Goal: Task Accomplishment & Management: Manage account settings

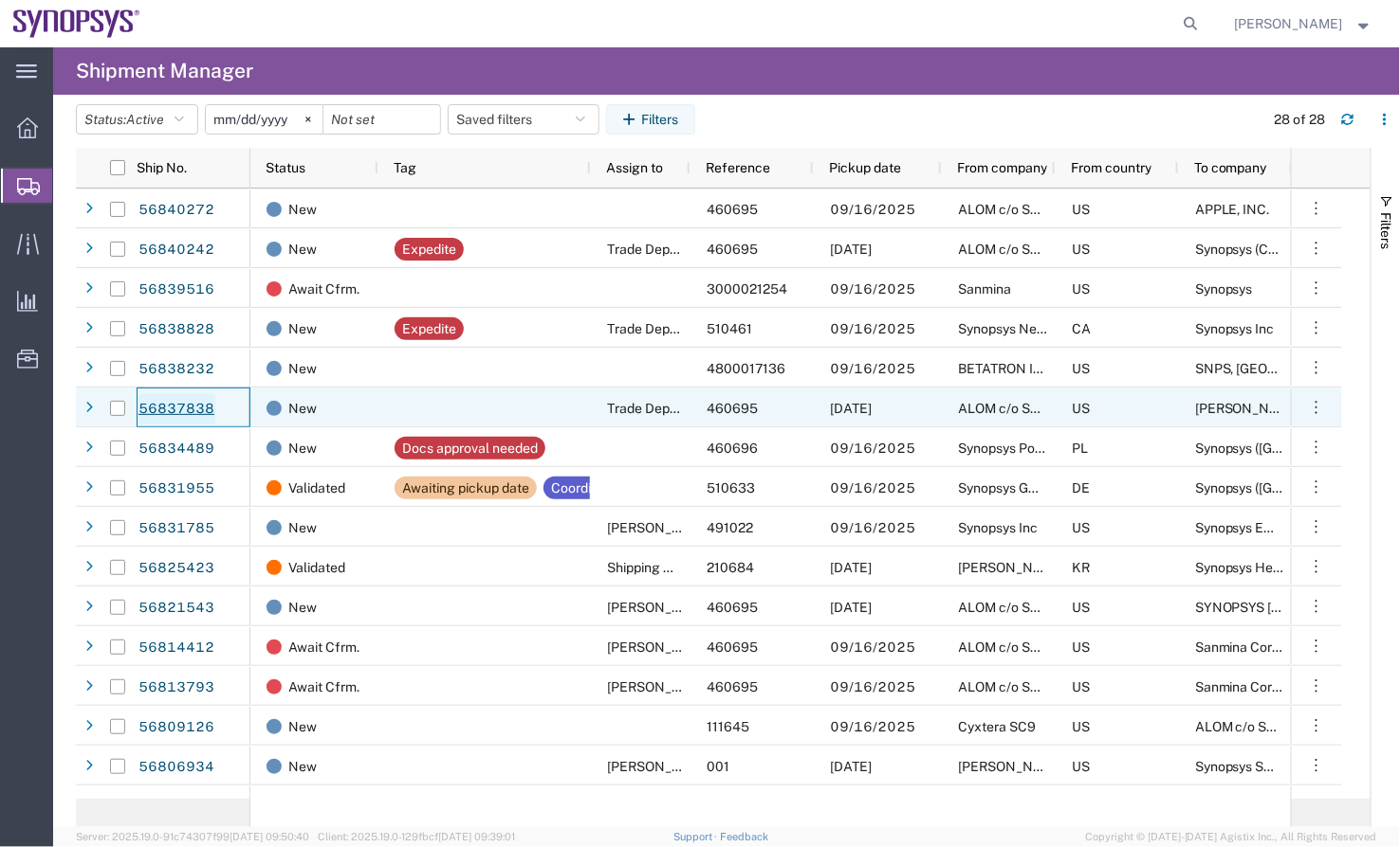
click at [178, 408] on link "56837838" at bounding box center [176, 410] width 78 height 31
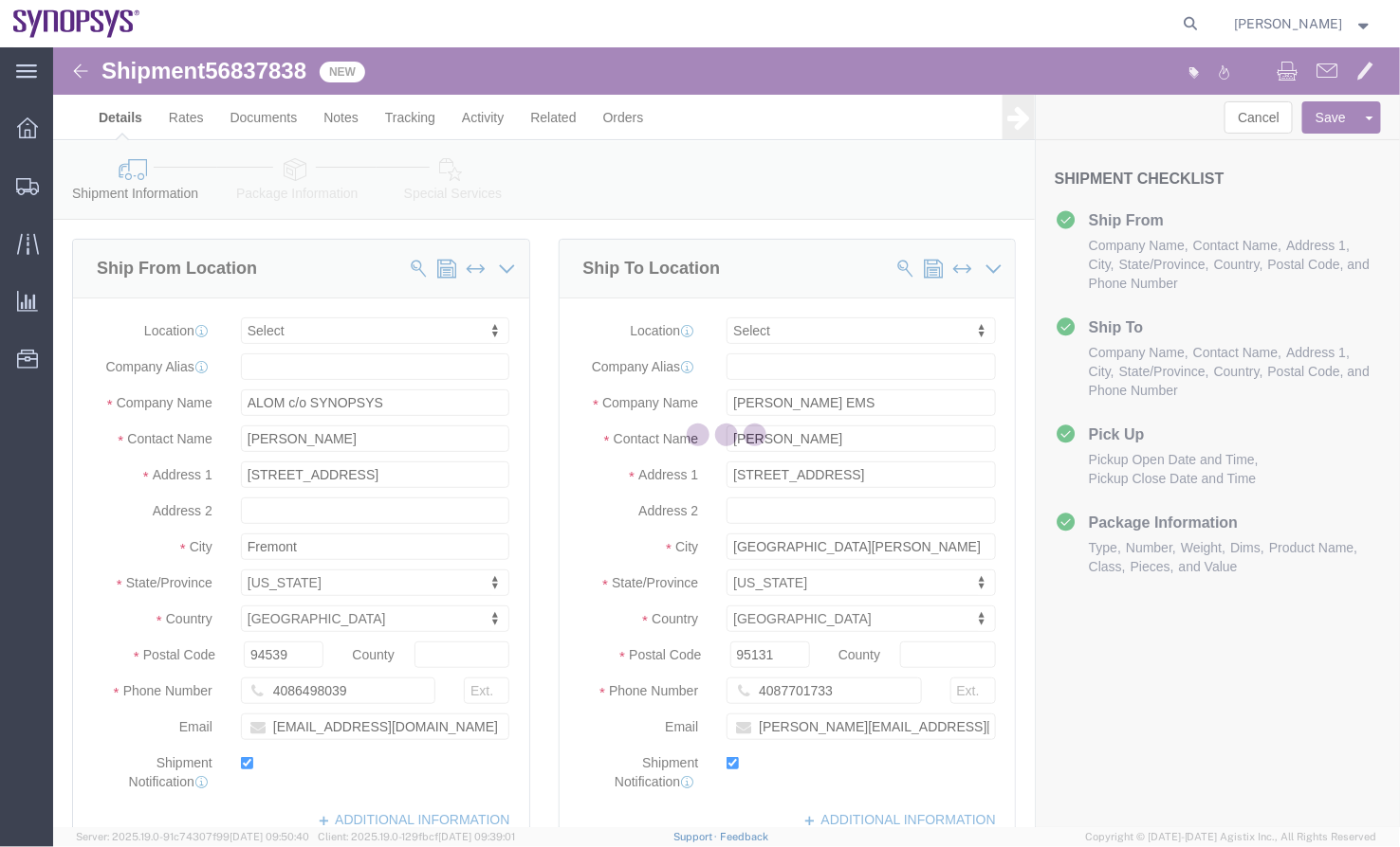
select select
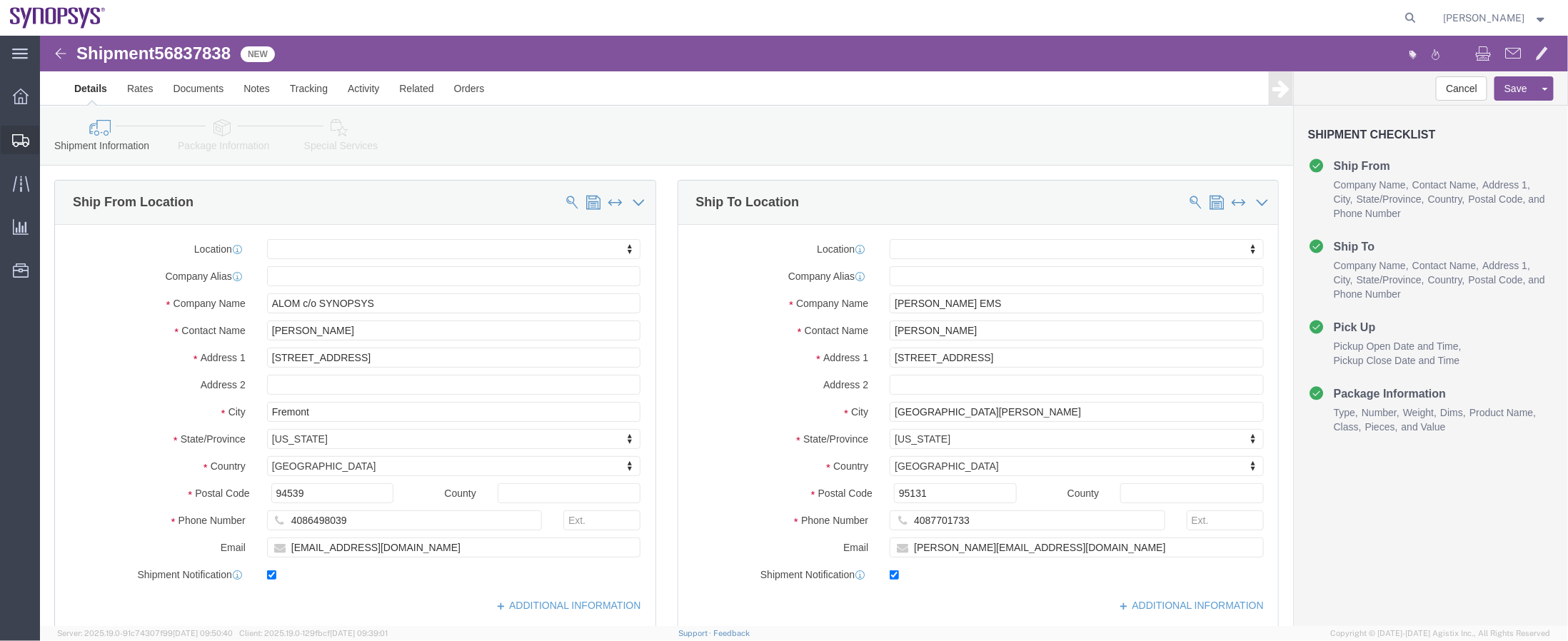
click at [49, 150] on span "Shipments" at bounding box center [44, 140] width 10 height 29
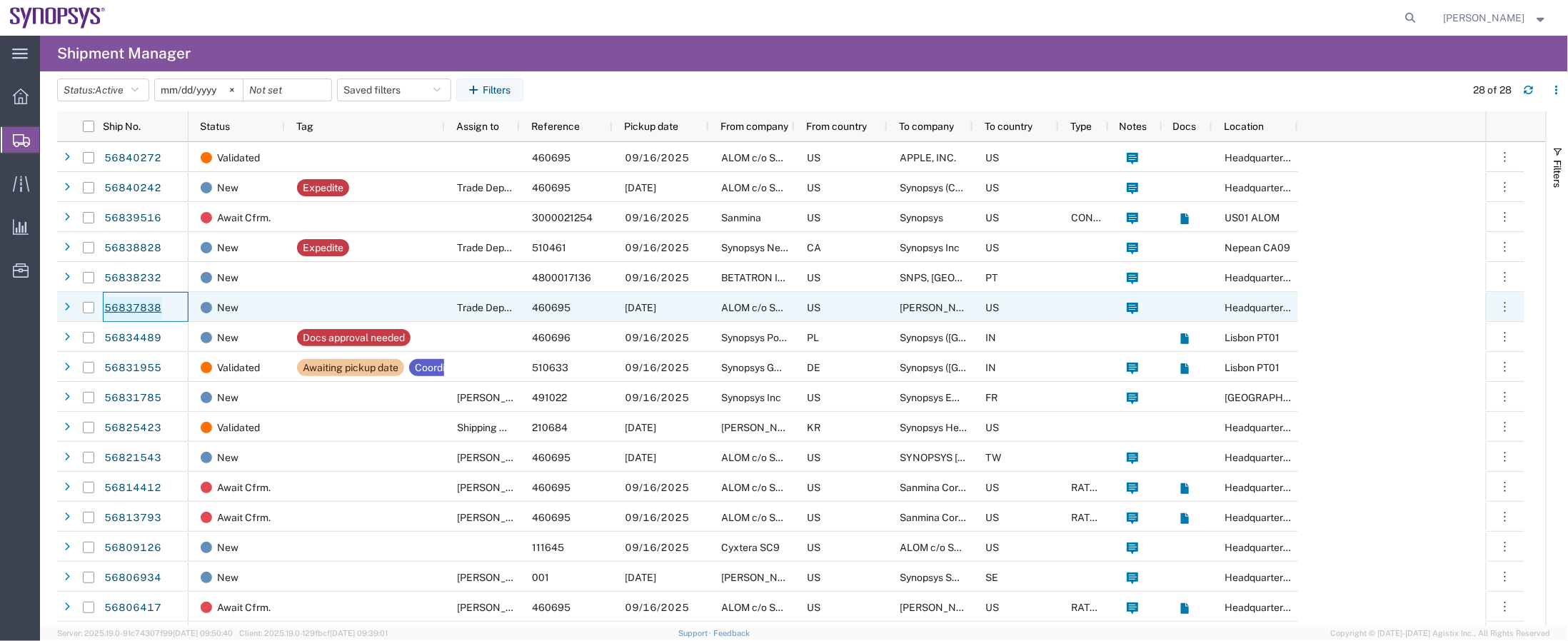
click at [149, 305] on link "56837838" at bounding box center [133, 309] width 58 height 23
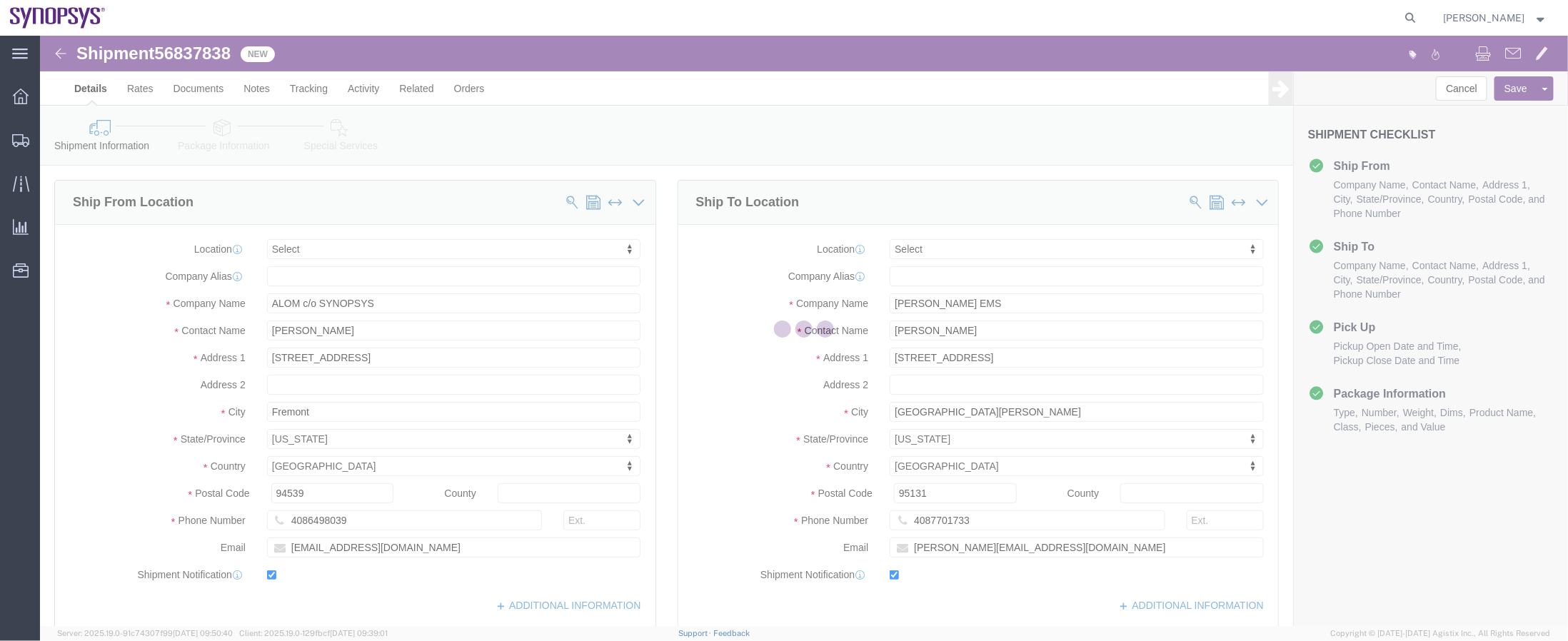
select select
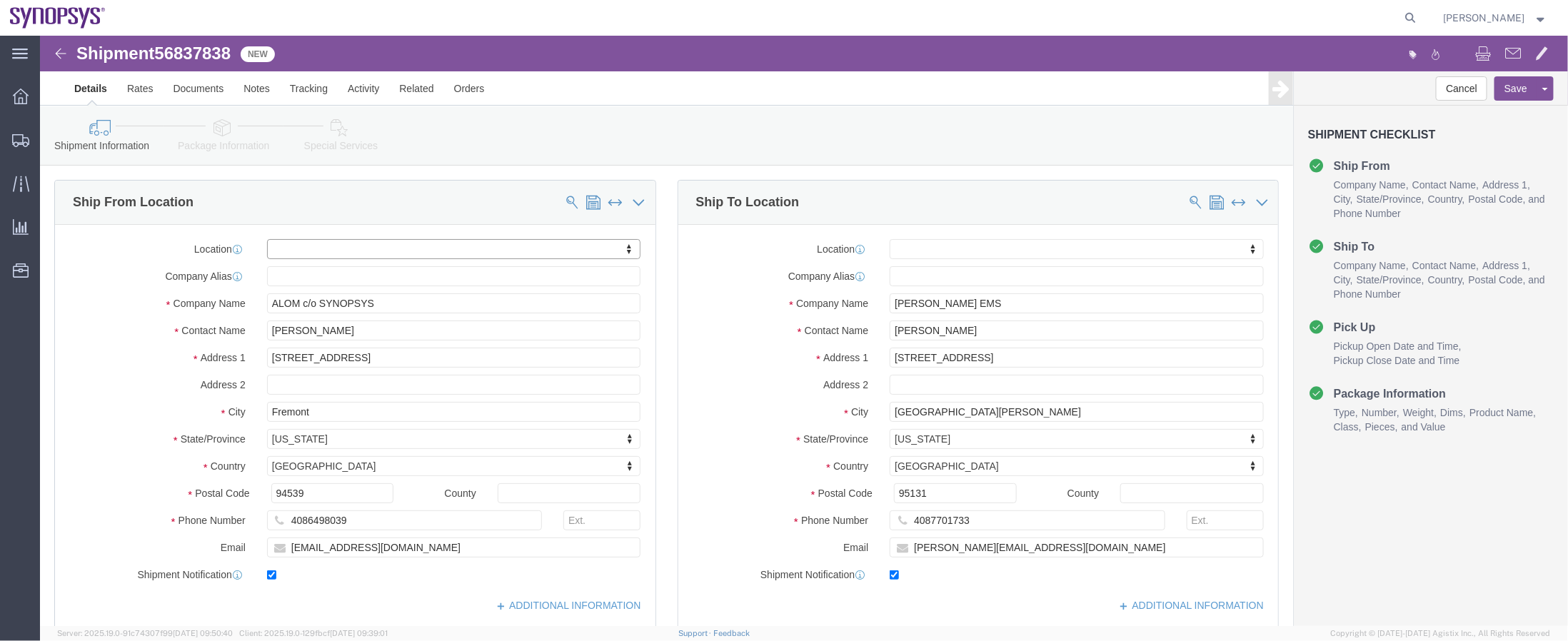
drag, startPoint x: 384, startPoint y: 259, endPoint x: 344, endPoint y: 223, distance: 53.8
click ul "Details Rates Documents Notes Tracking Activity Related Orders"
click div "Cancel Save Assign To Approve DPL Shipment Shipment Checklist Ship From Company…"
click link "Package Information"
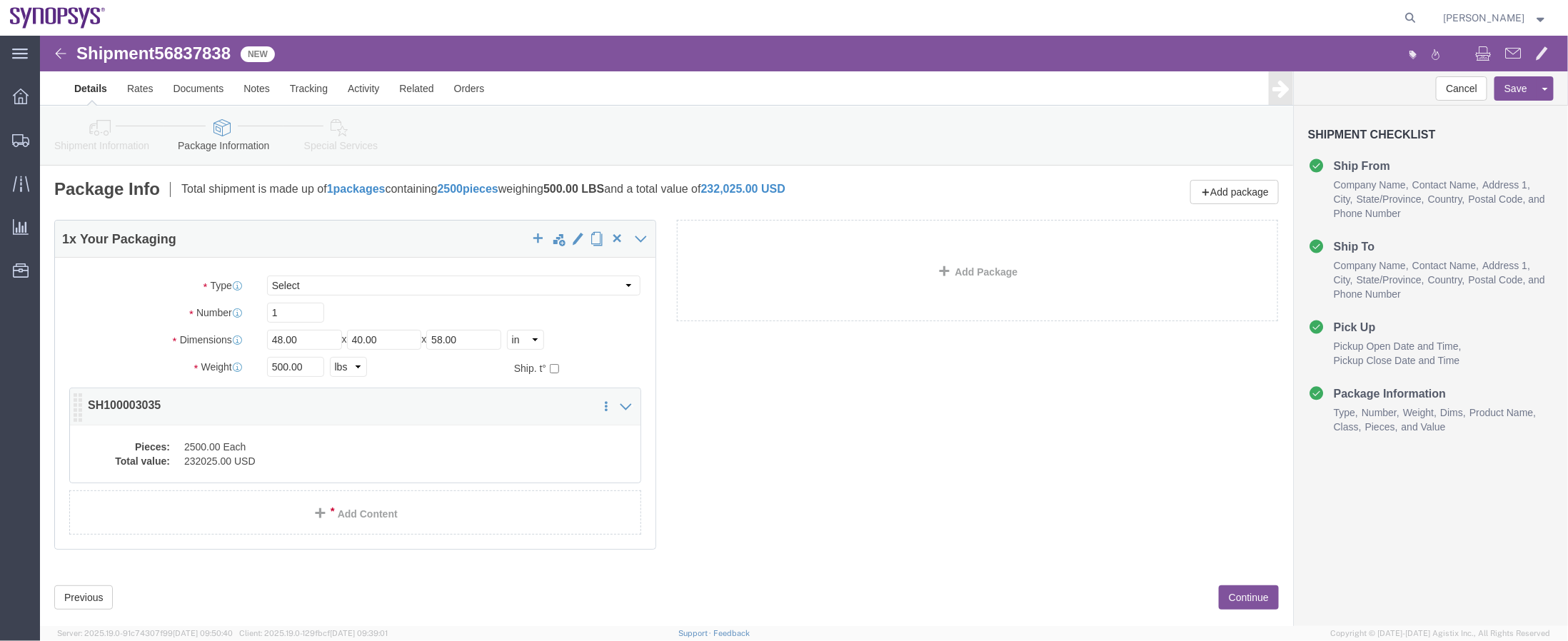
click dd "2500.00 Each"
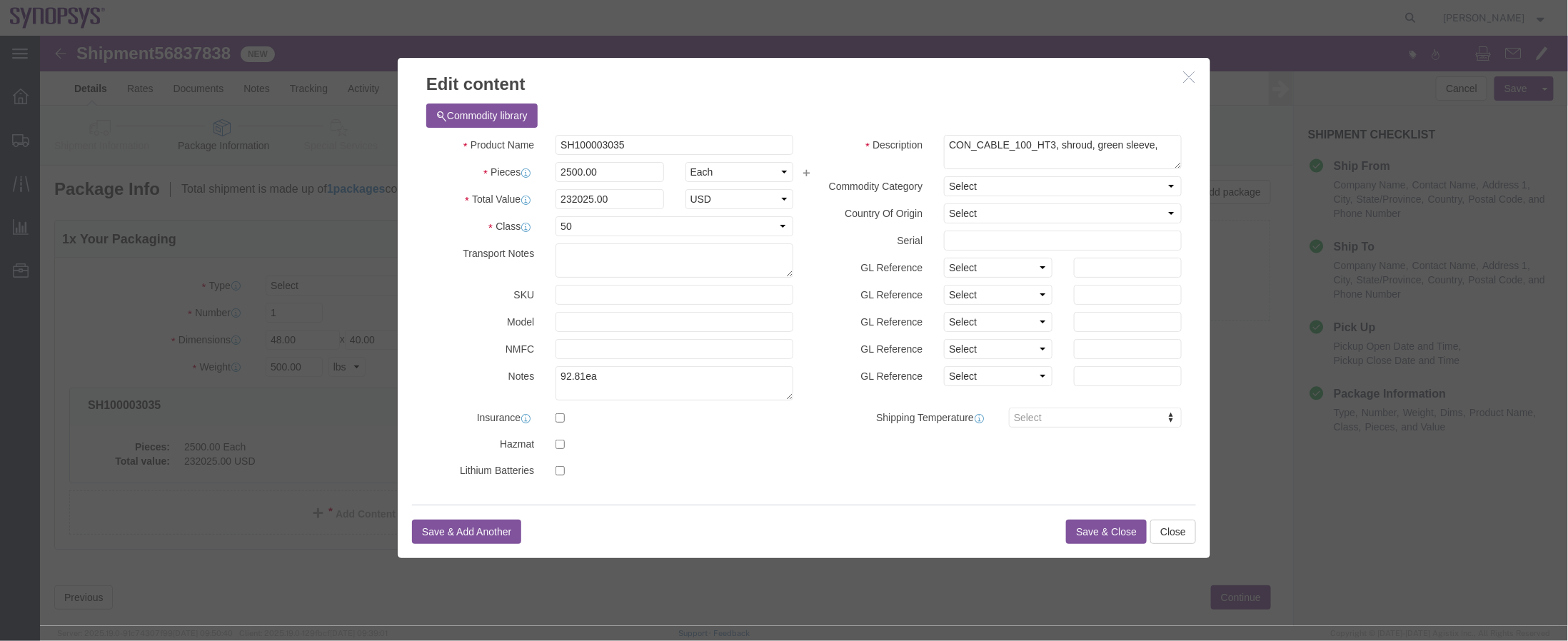
scroll to position [27, 0]
click button "Save & Close"
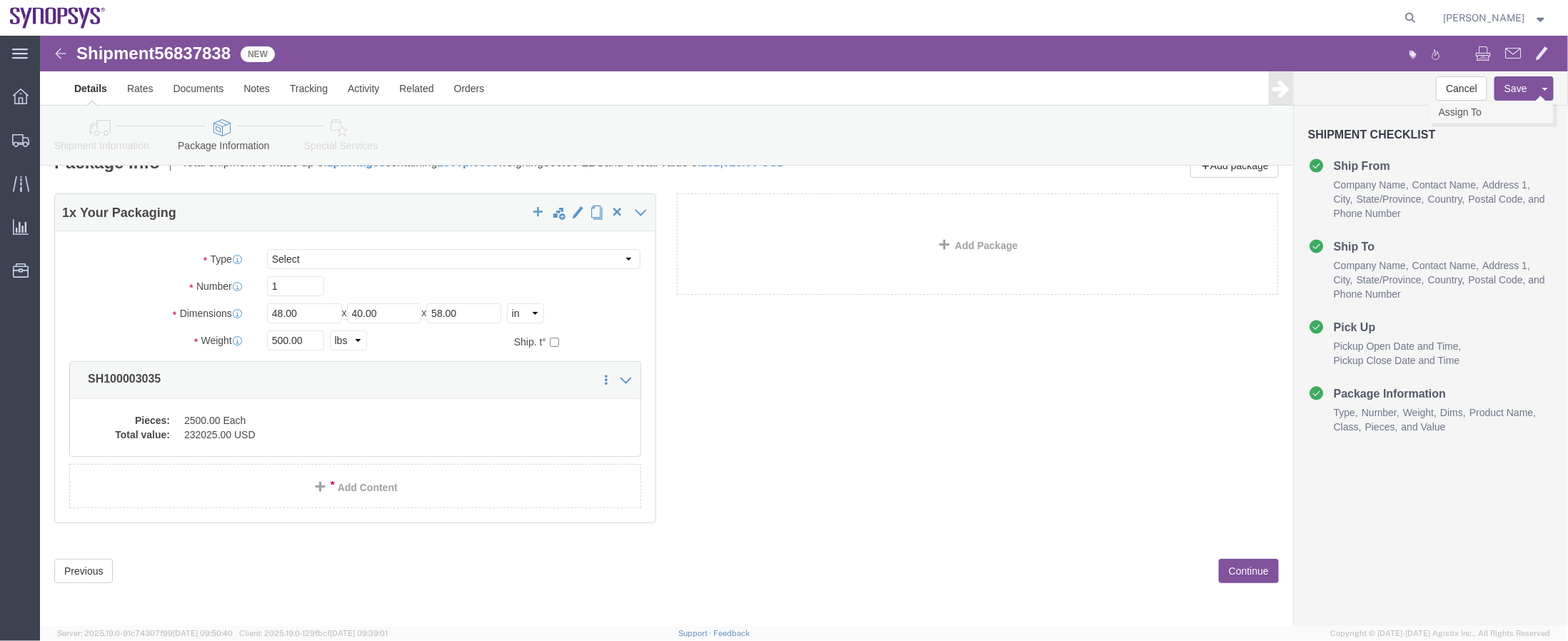
click link "Assign To"
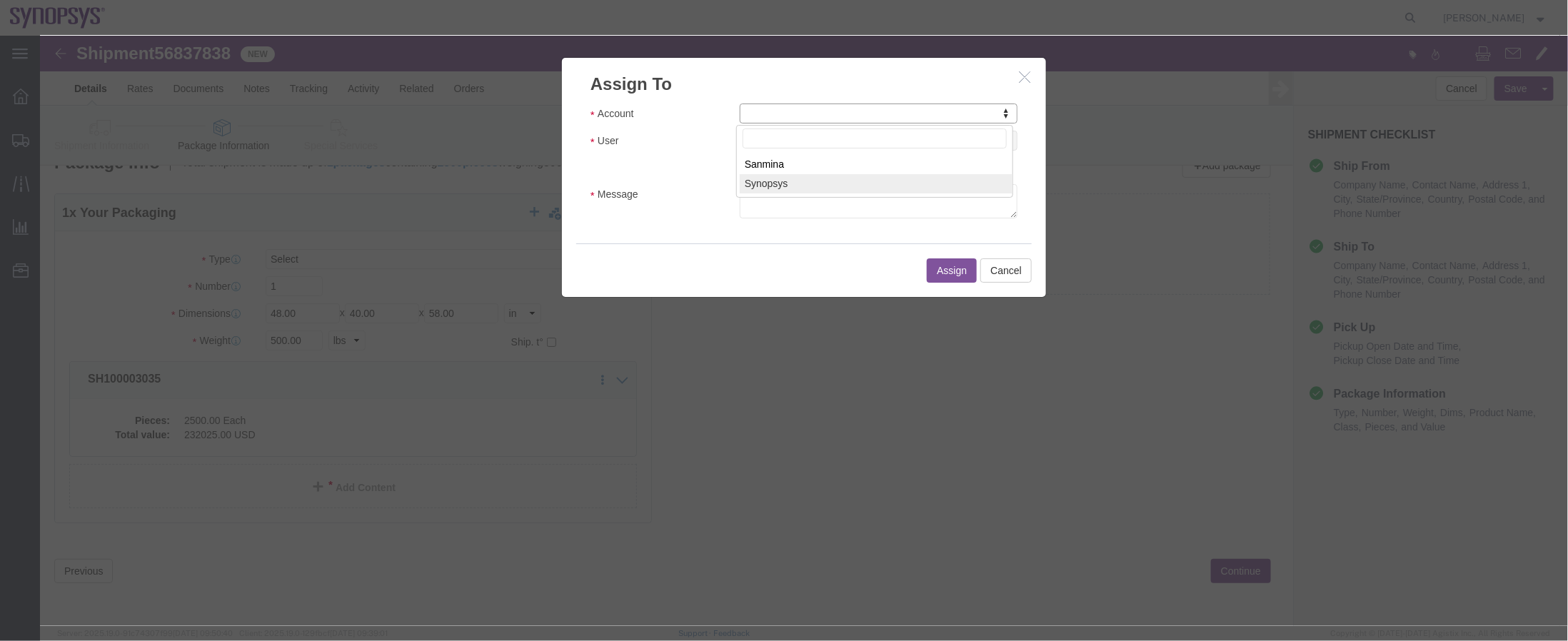
select select "117156"
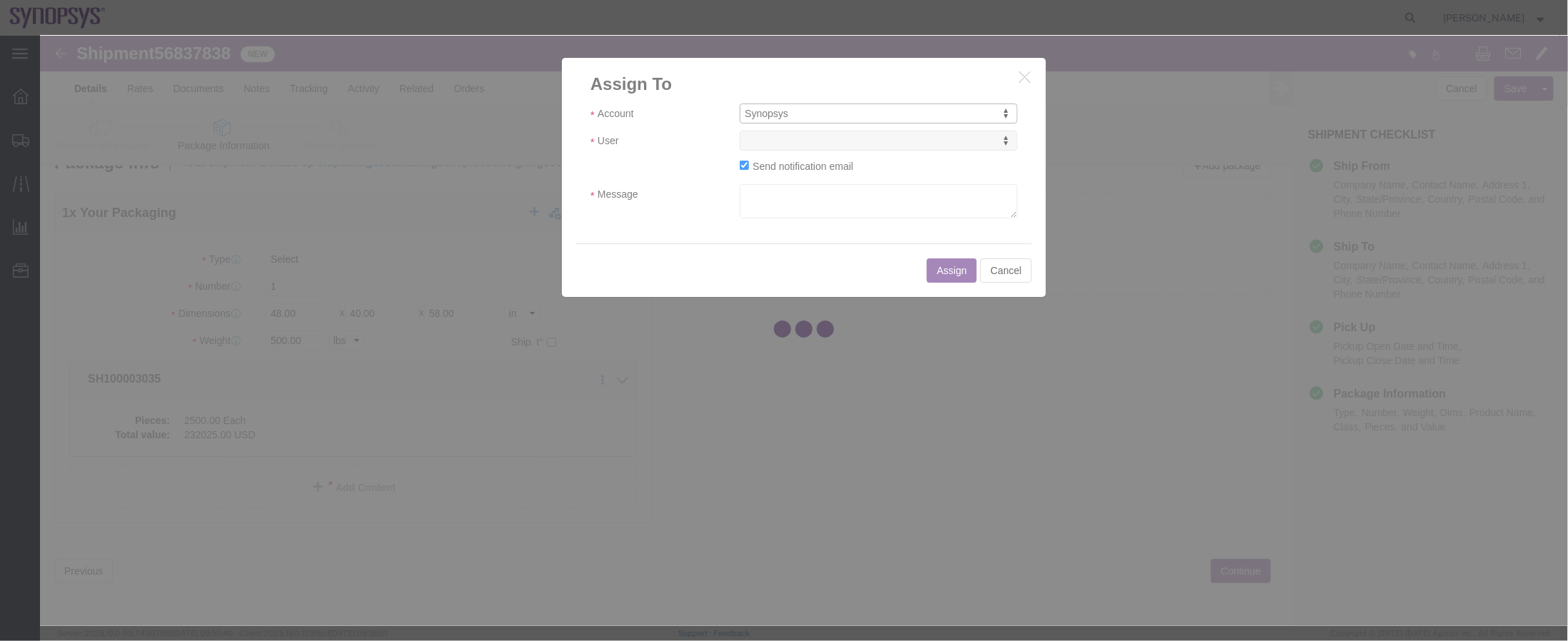
select select
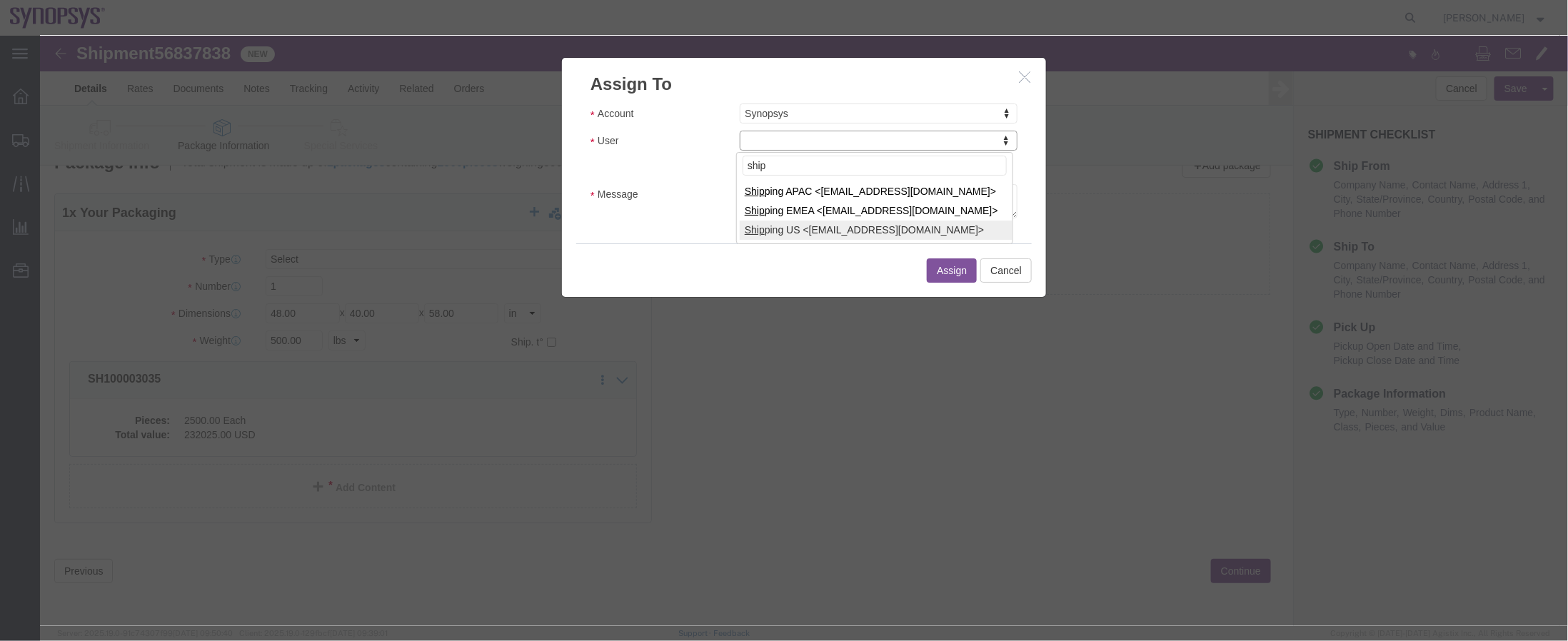
type input "ship"
select select "100122"
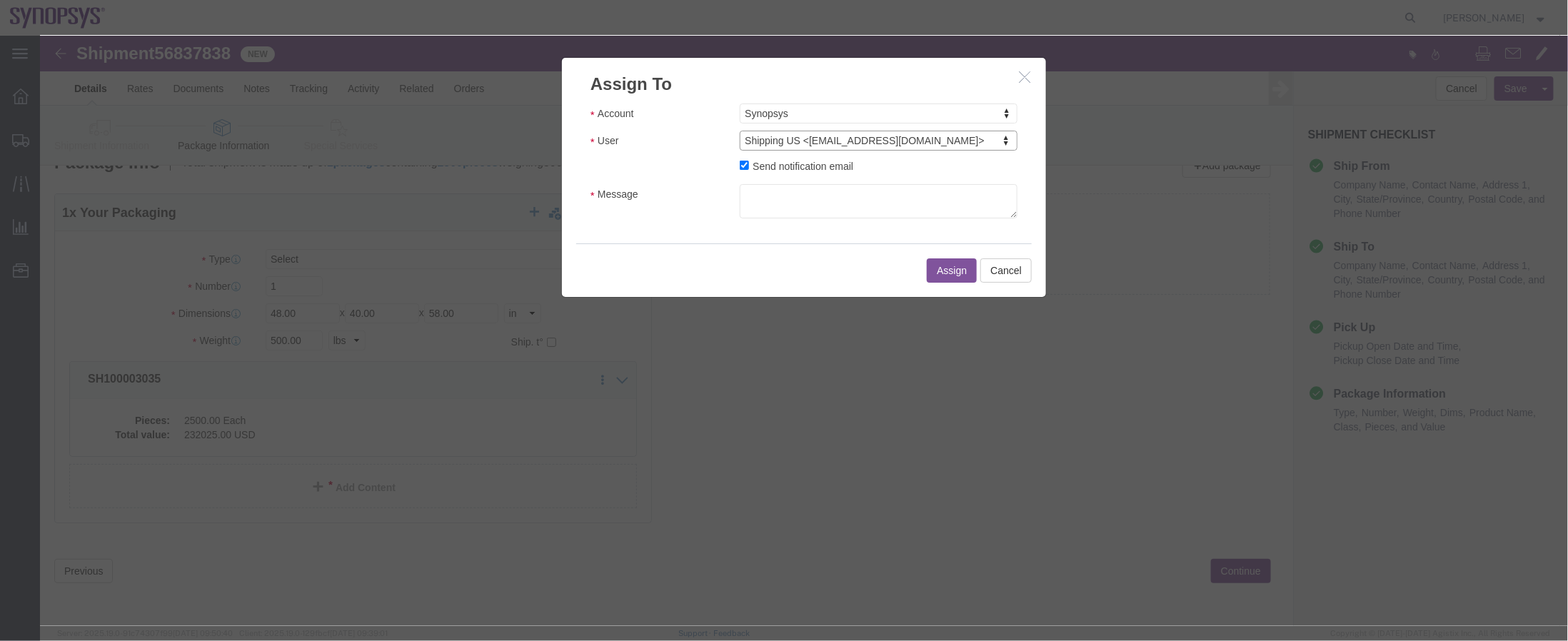
click button "Assign"
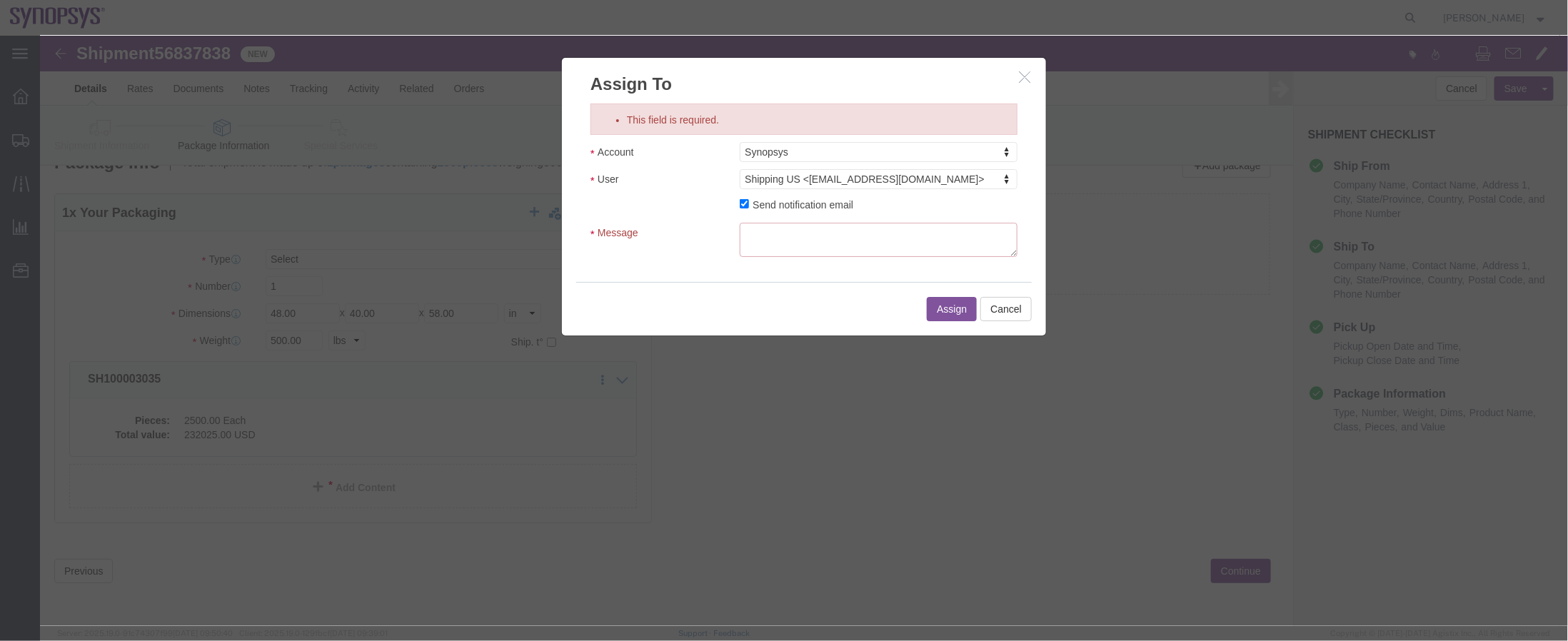
click textarea "This field is required."
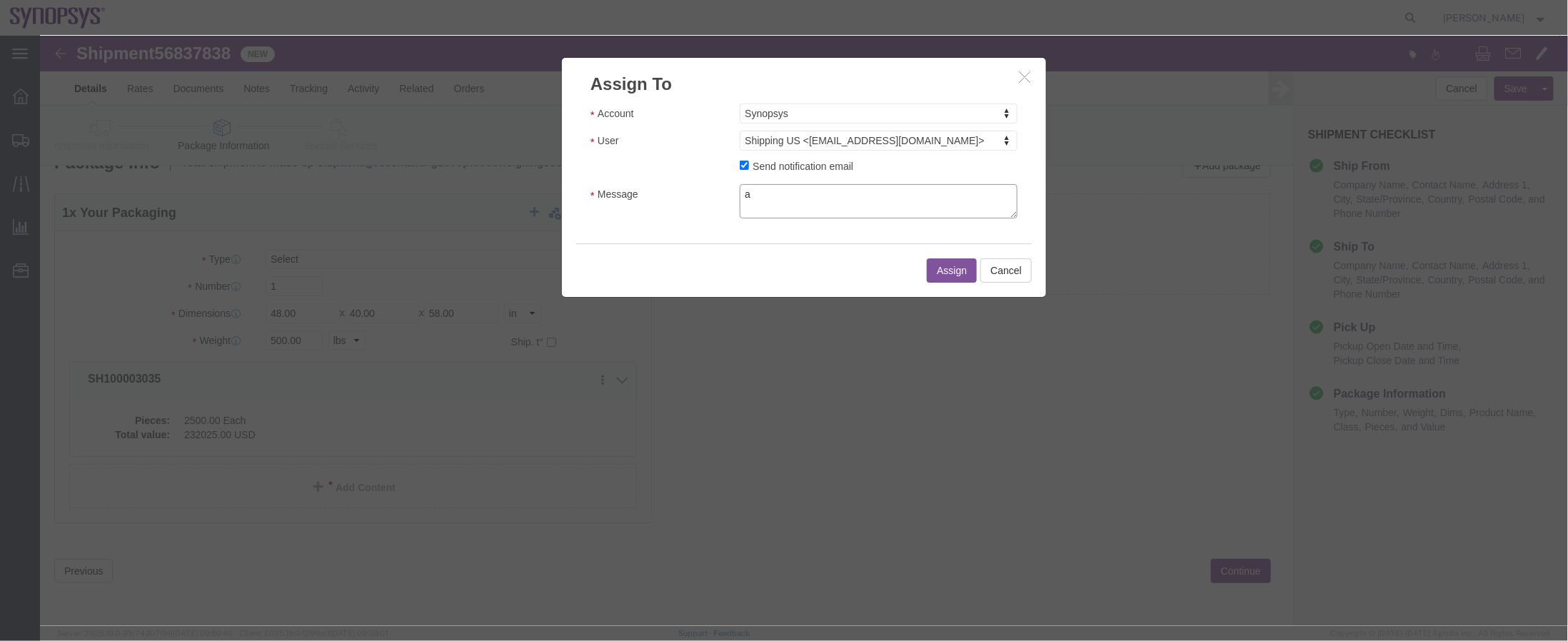
type textarea "a"
click button "Assign"
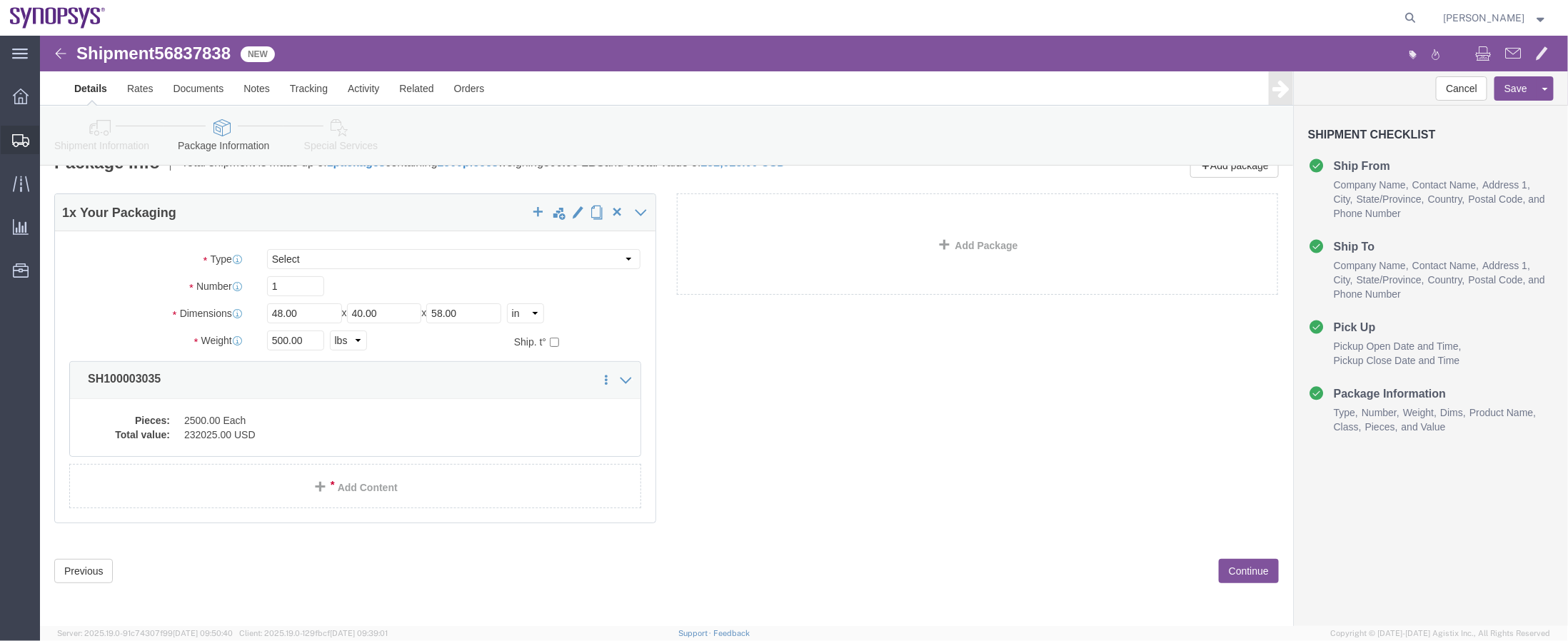
click at [0, 0] on span "Shipment Manager" at bounding box center [0, 0] width 0 height 0
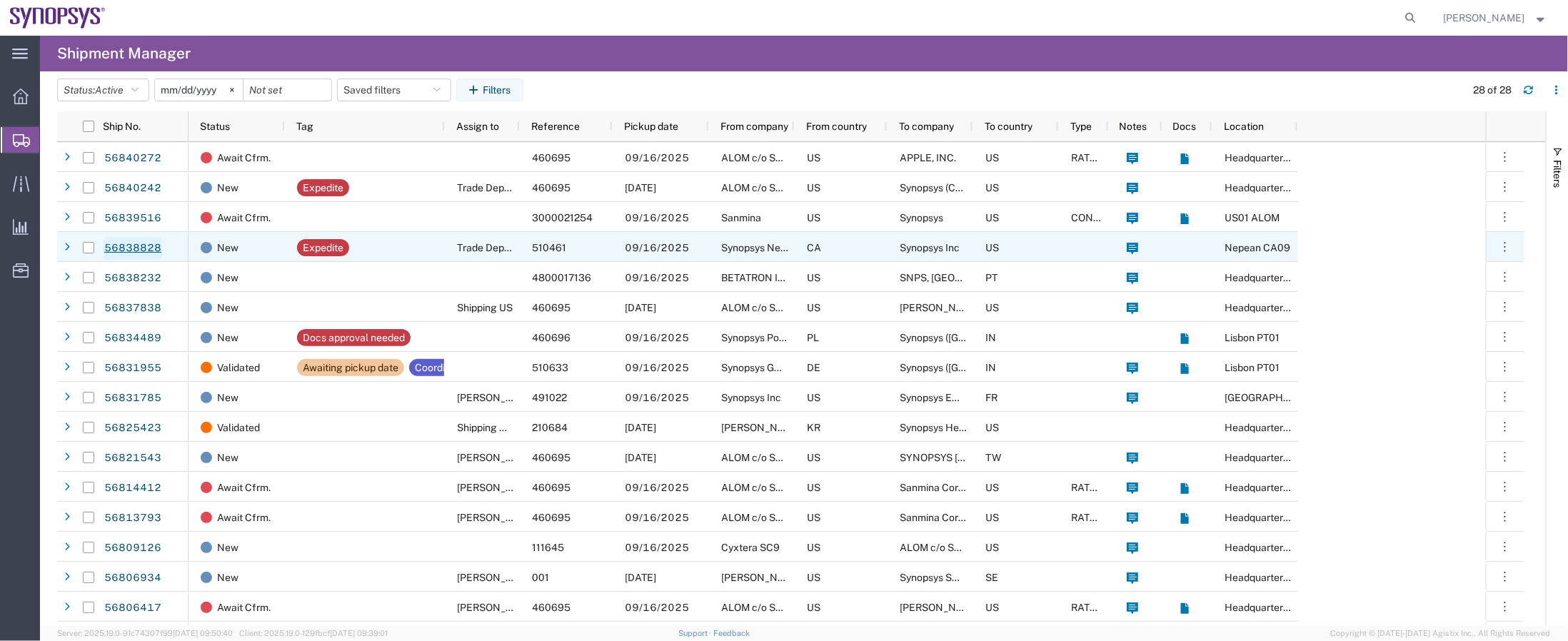
click at [150, 239] on link "56838828" at bounding box center [133, 249] width 58 height 23
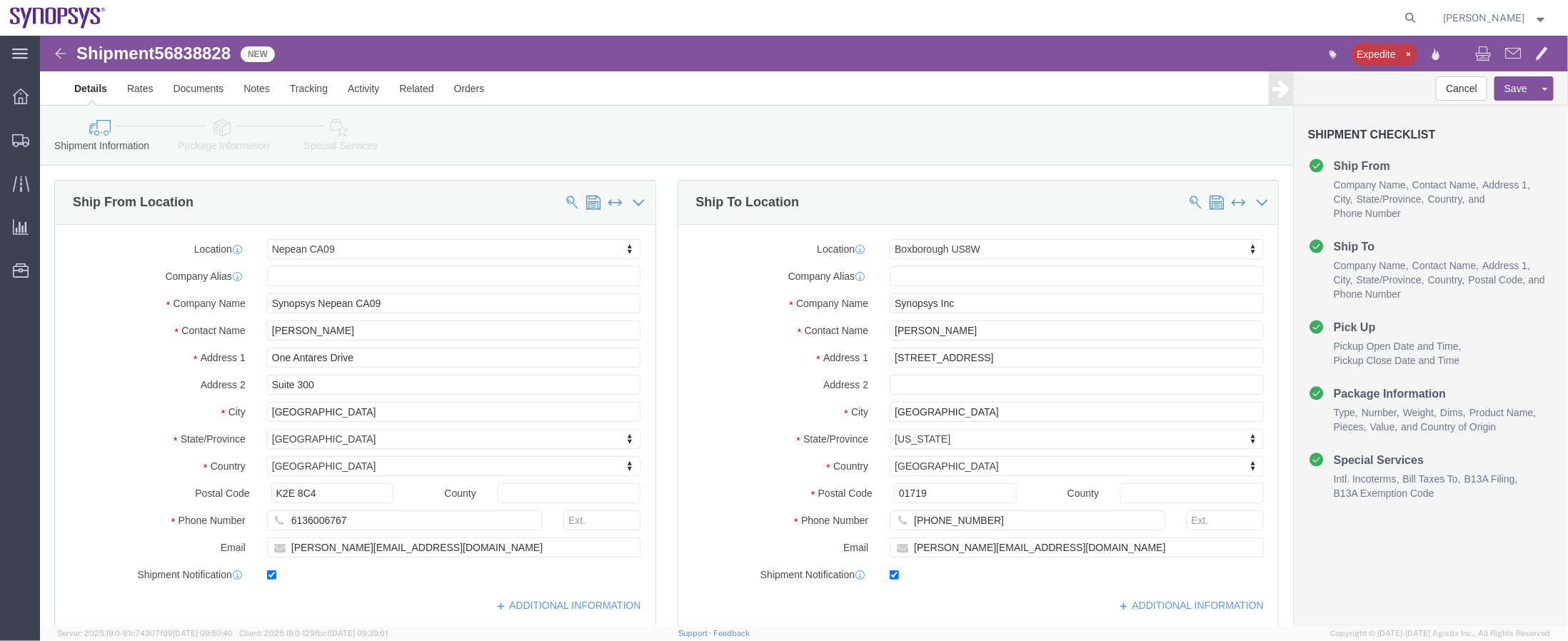
select select "63079"
select select "63185"
click icon
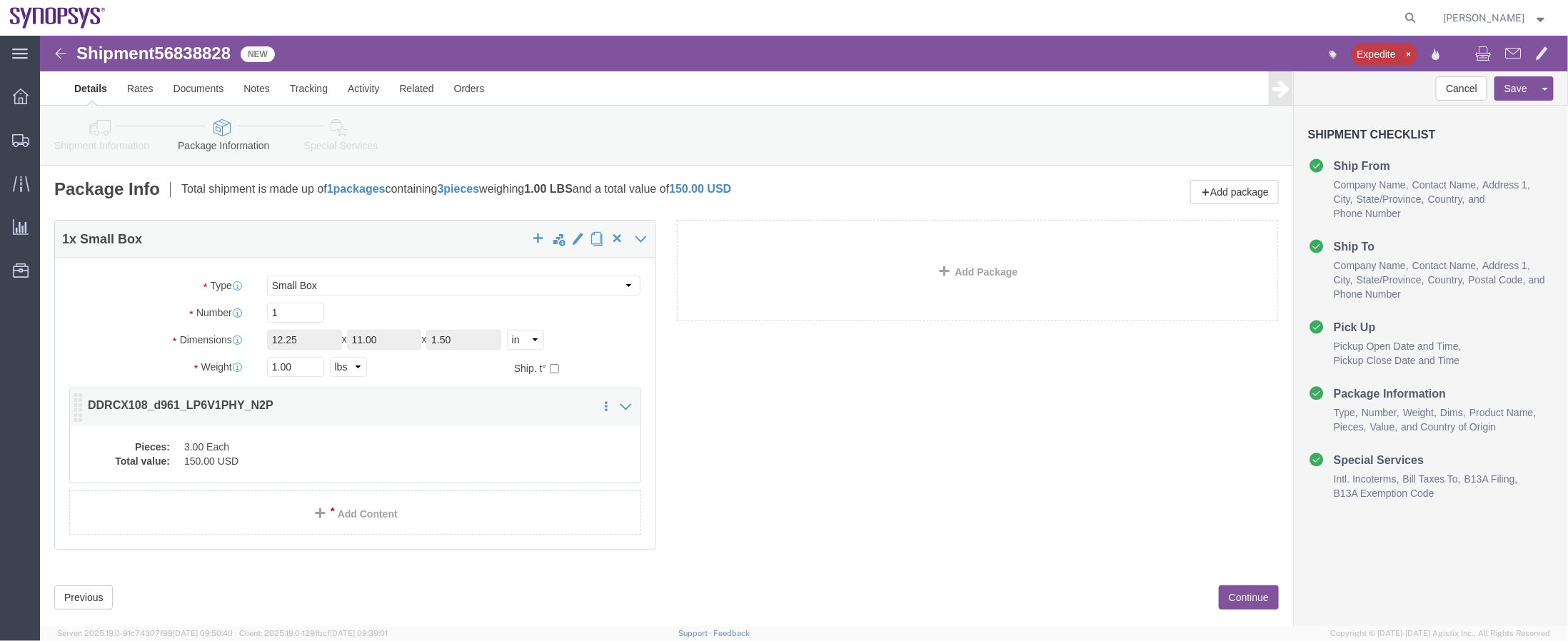
click dl "Pieces: 3.00 Each Total value: 150.00 USD"
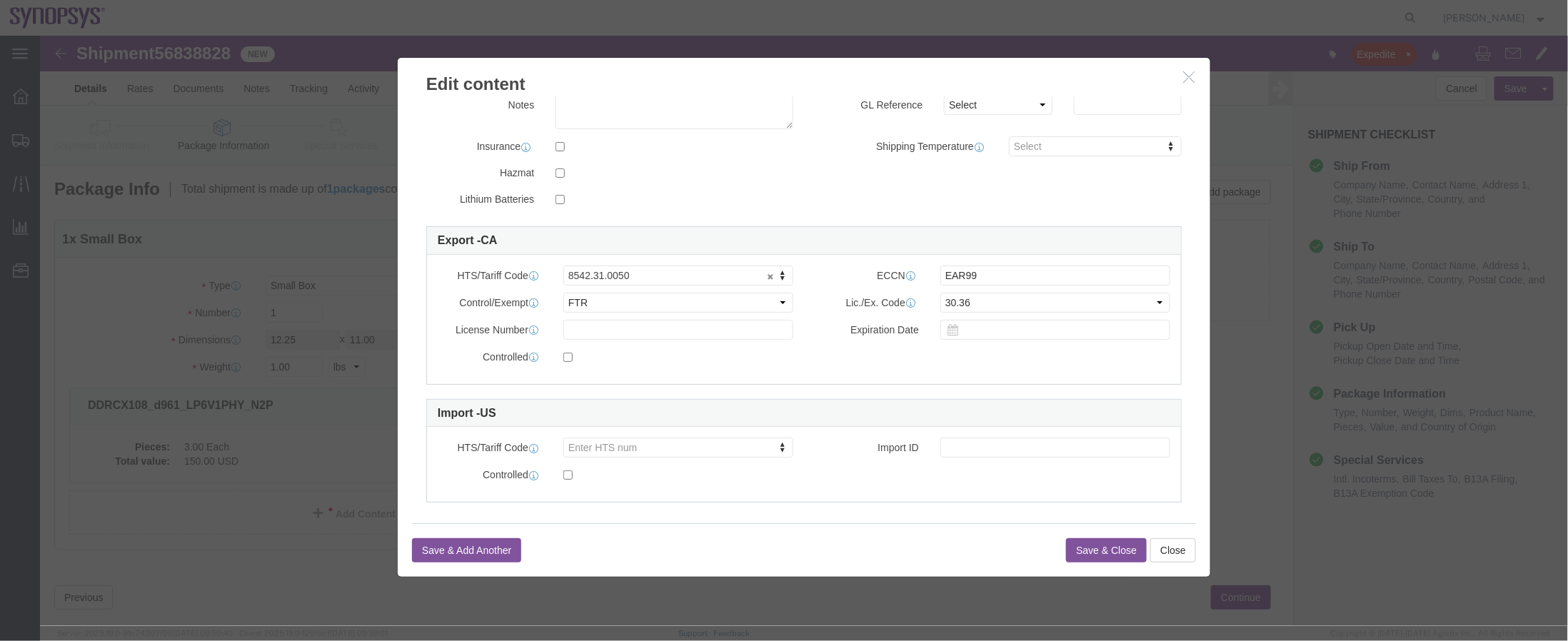
scroll to position [284, 0]
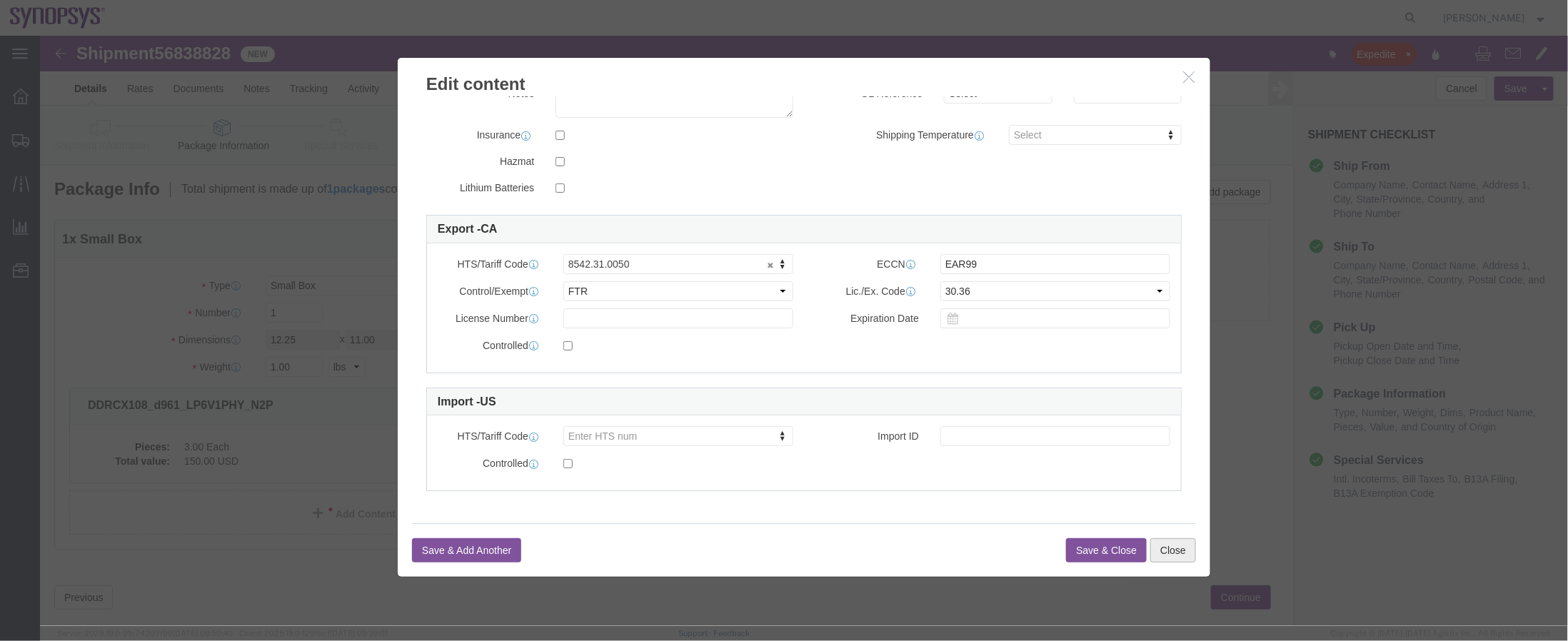
click button "Close"
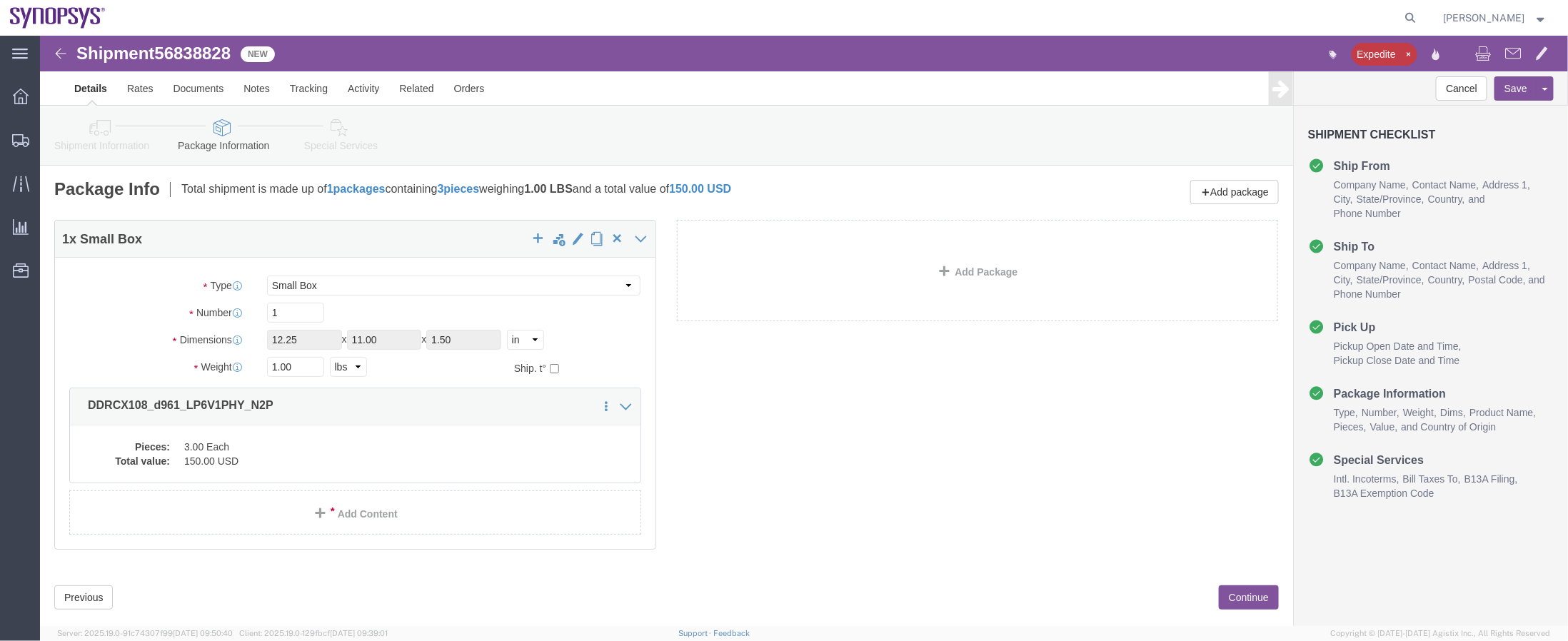
click link "Assign To"
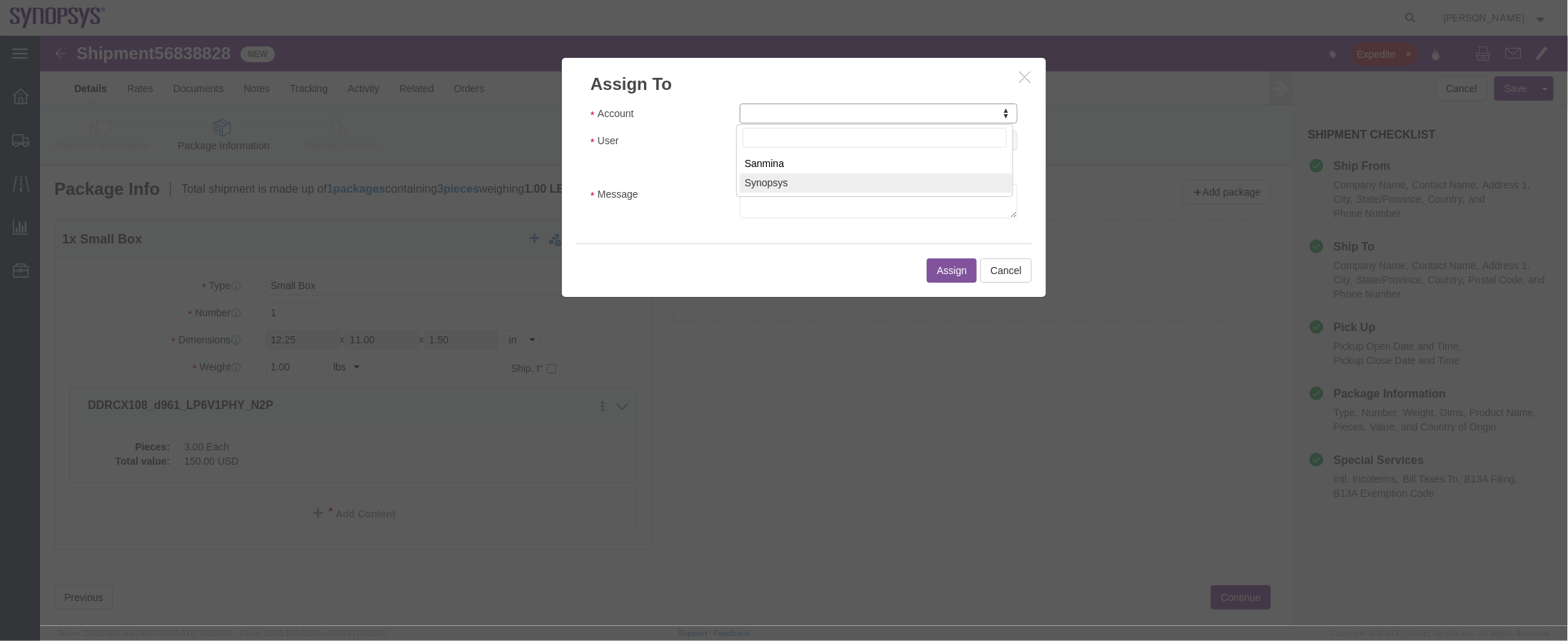
select select "117156"
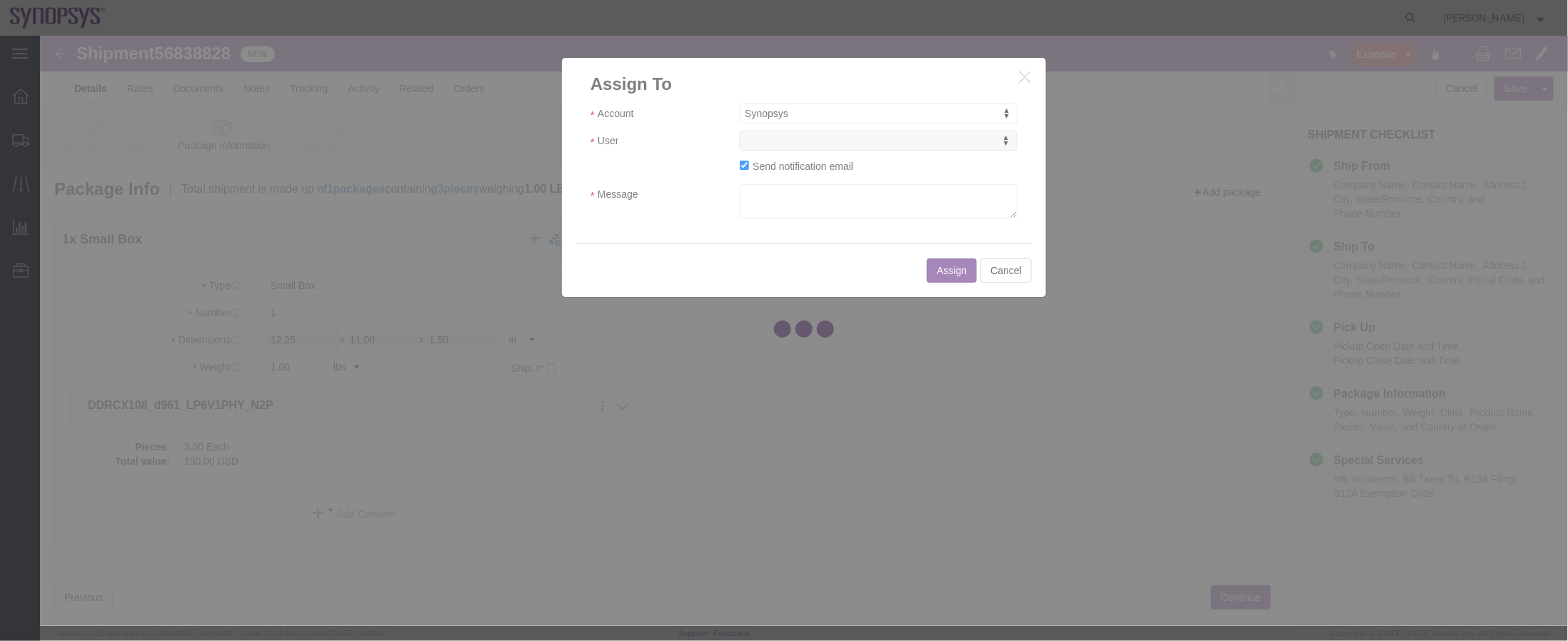
click at [825, 147] on div at bounding box center [803, 331] width 1528 height 591
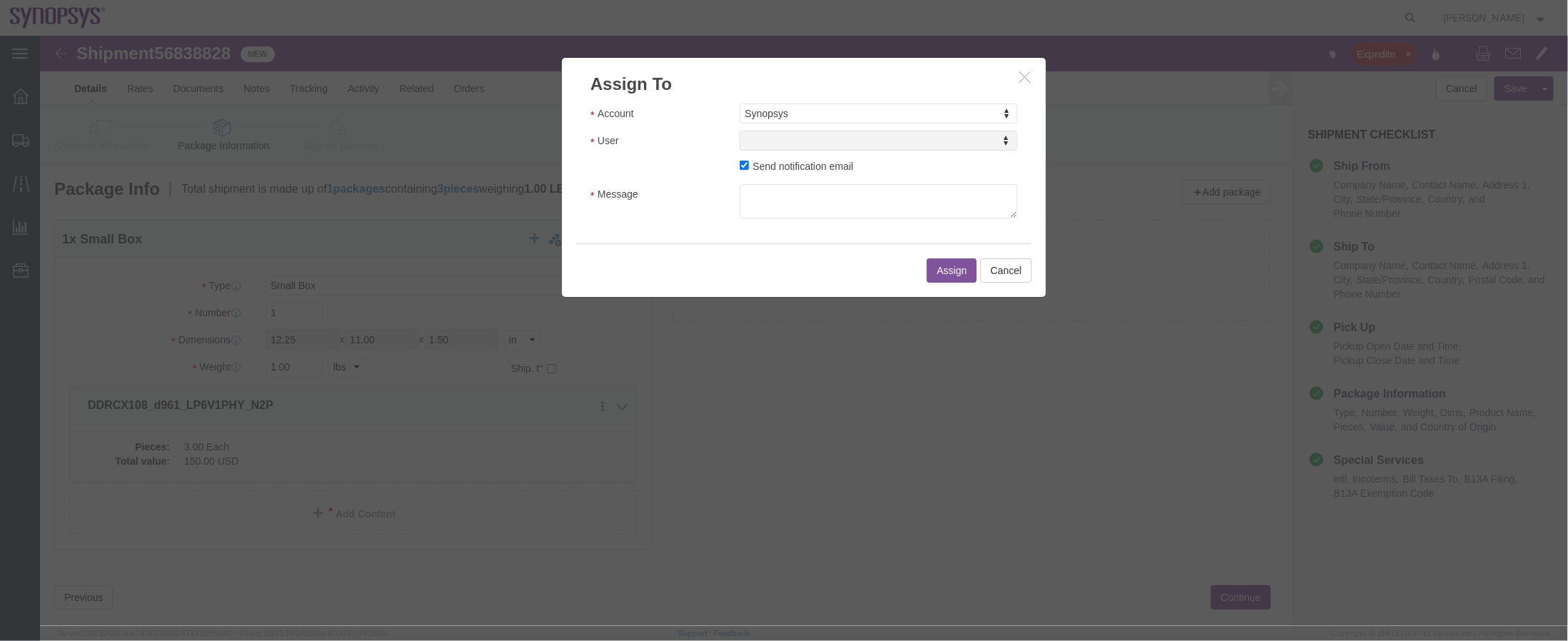
select select
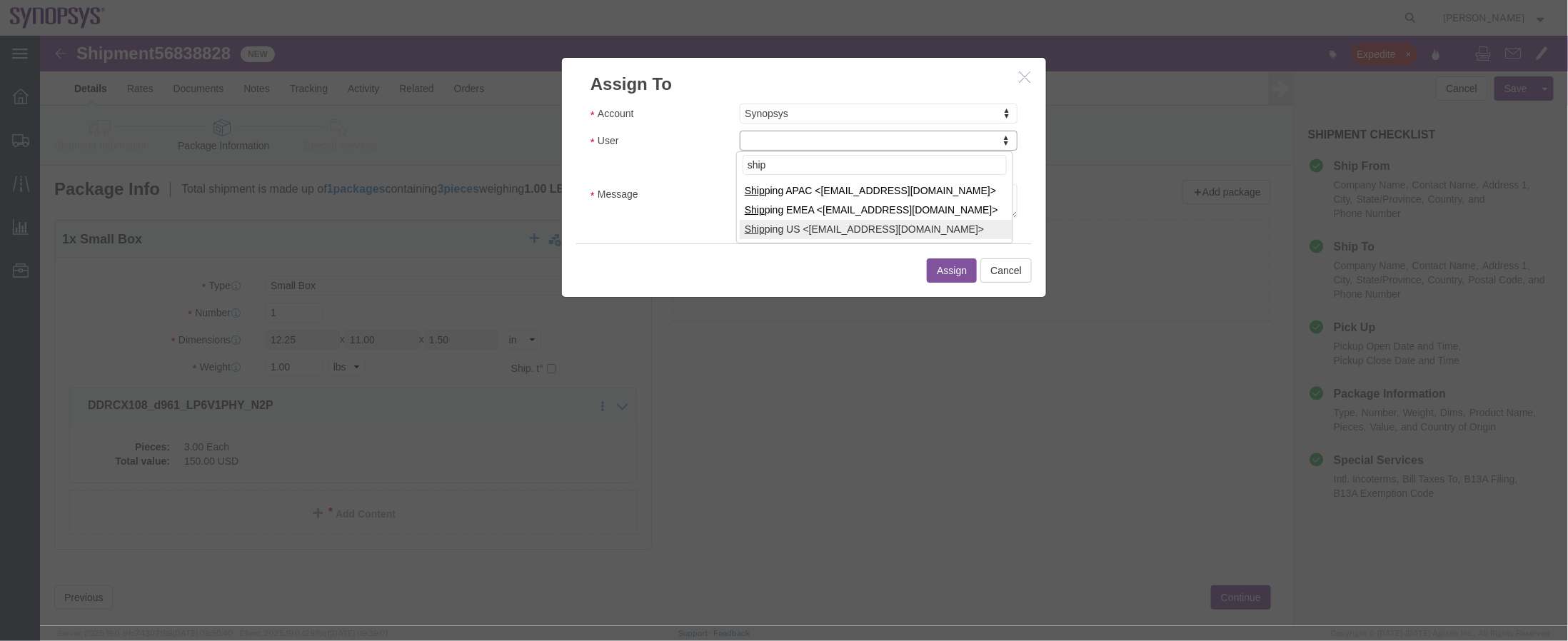
type input "ship"
select select "100122"
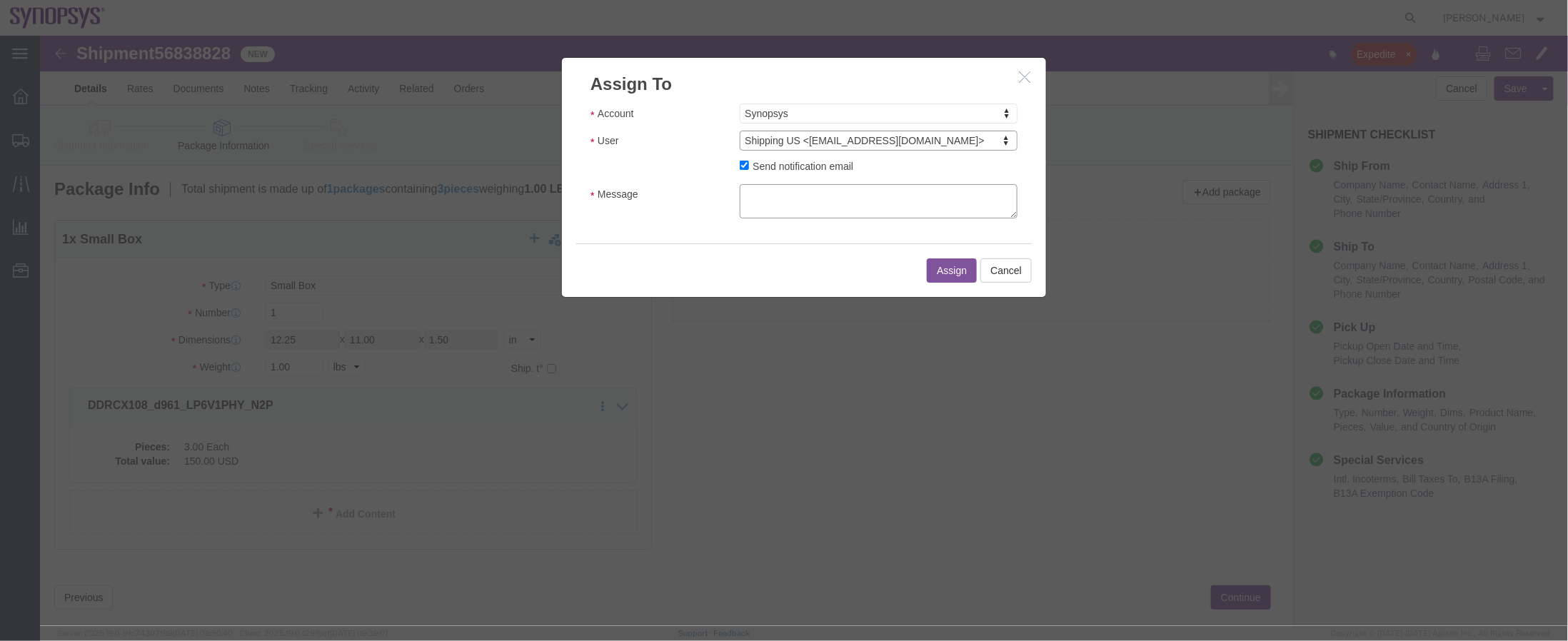
click textarea "Message"
type textarea "a"
click button "Assign"
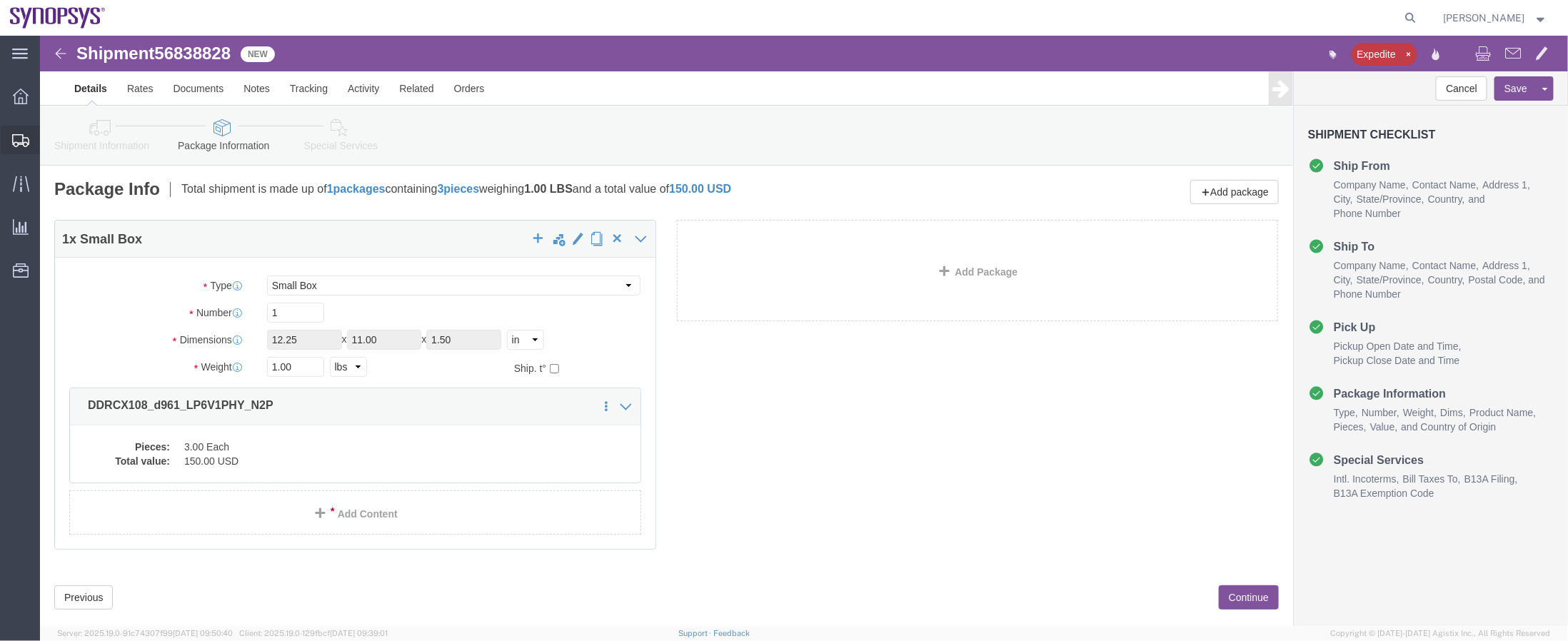
click at [0, 0] on span "Shipment Manager" at bounding box center [0, 0] width 0 height 0
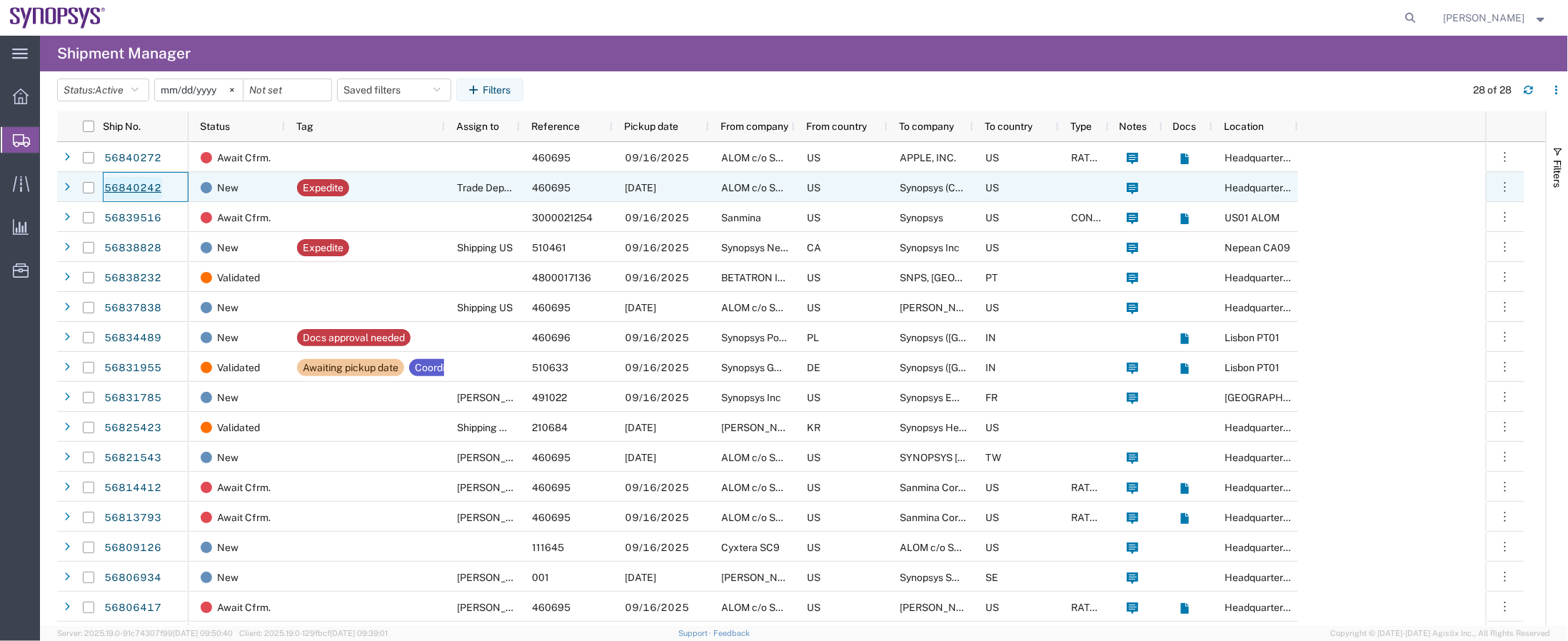
click at [115, 180] on link "56840242" at bounding box center [133, 189] width 58 height 23
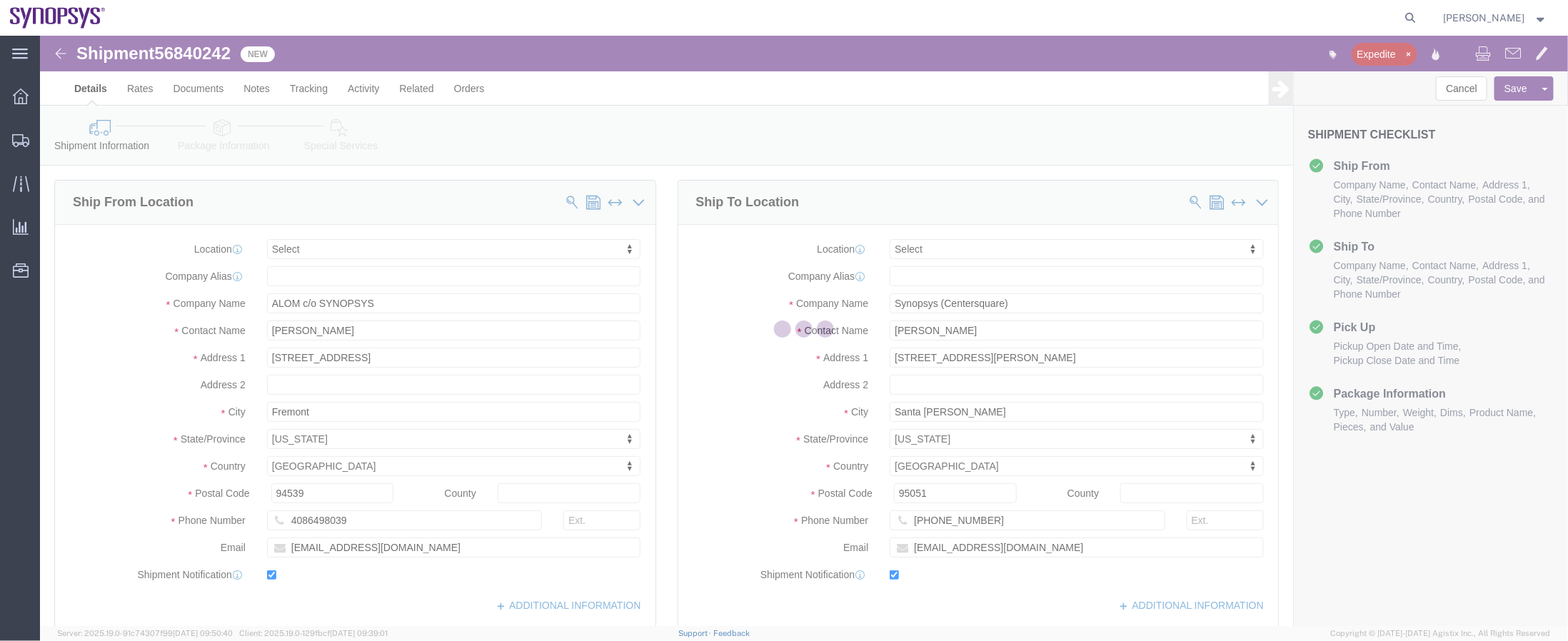
select select
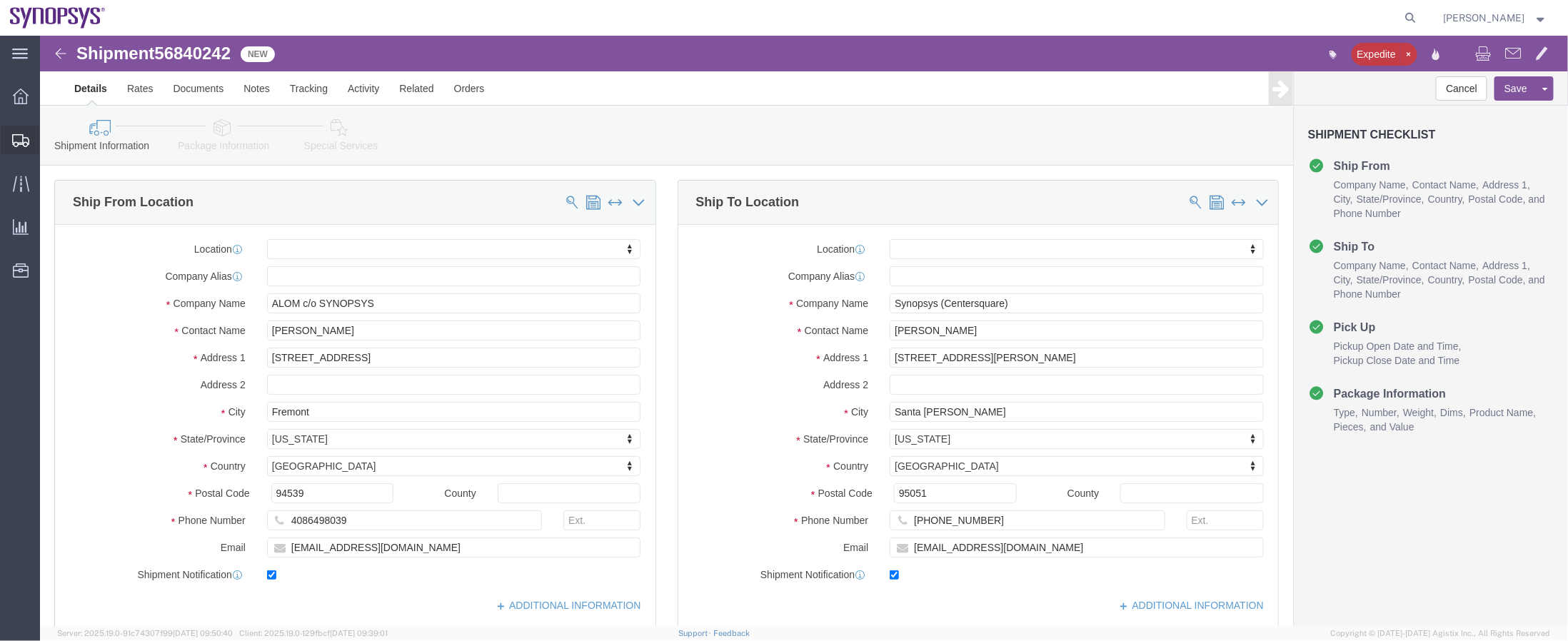
click at [0, 0] on span "Shipment Manager" at bounding box center [0, 0] width 0 height 0
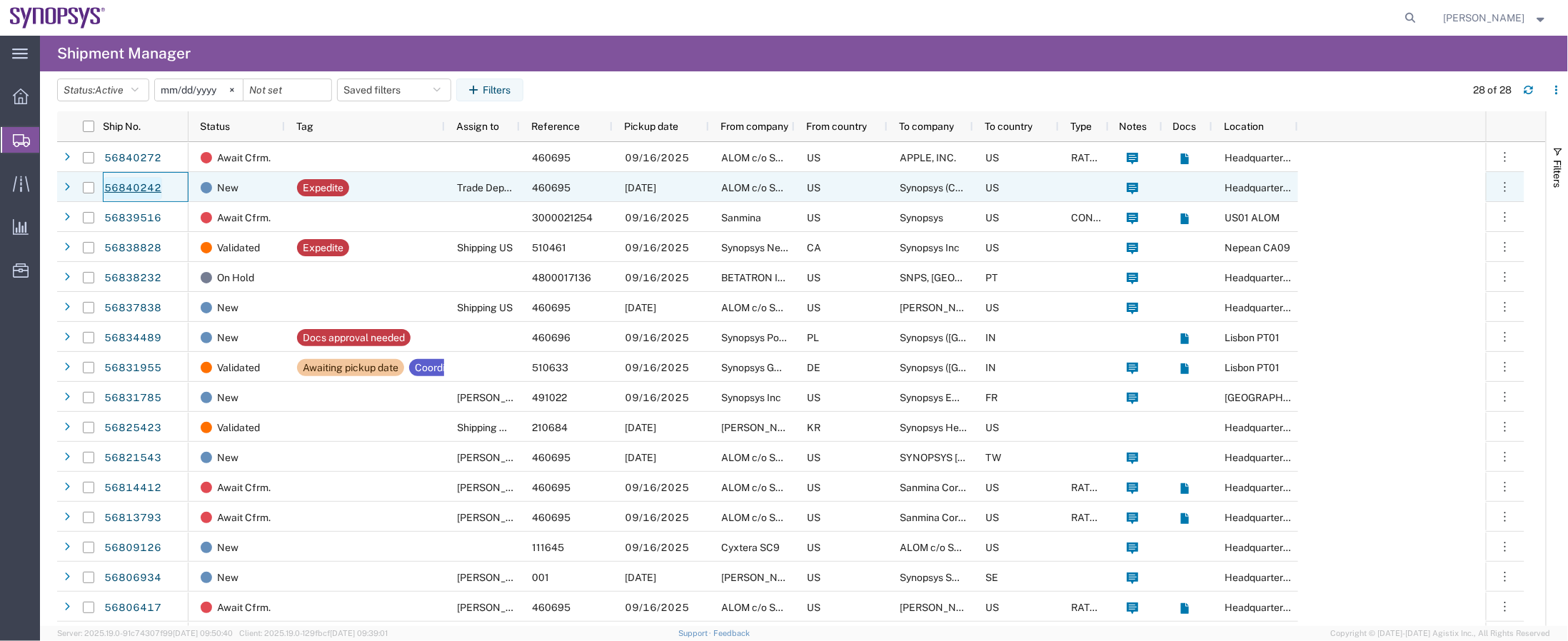
click at [140, 188] on link "56840242" at bounding box center [133, 189] width 58 height 23
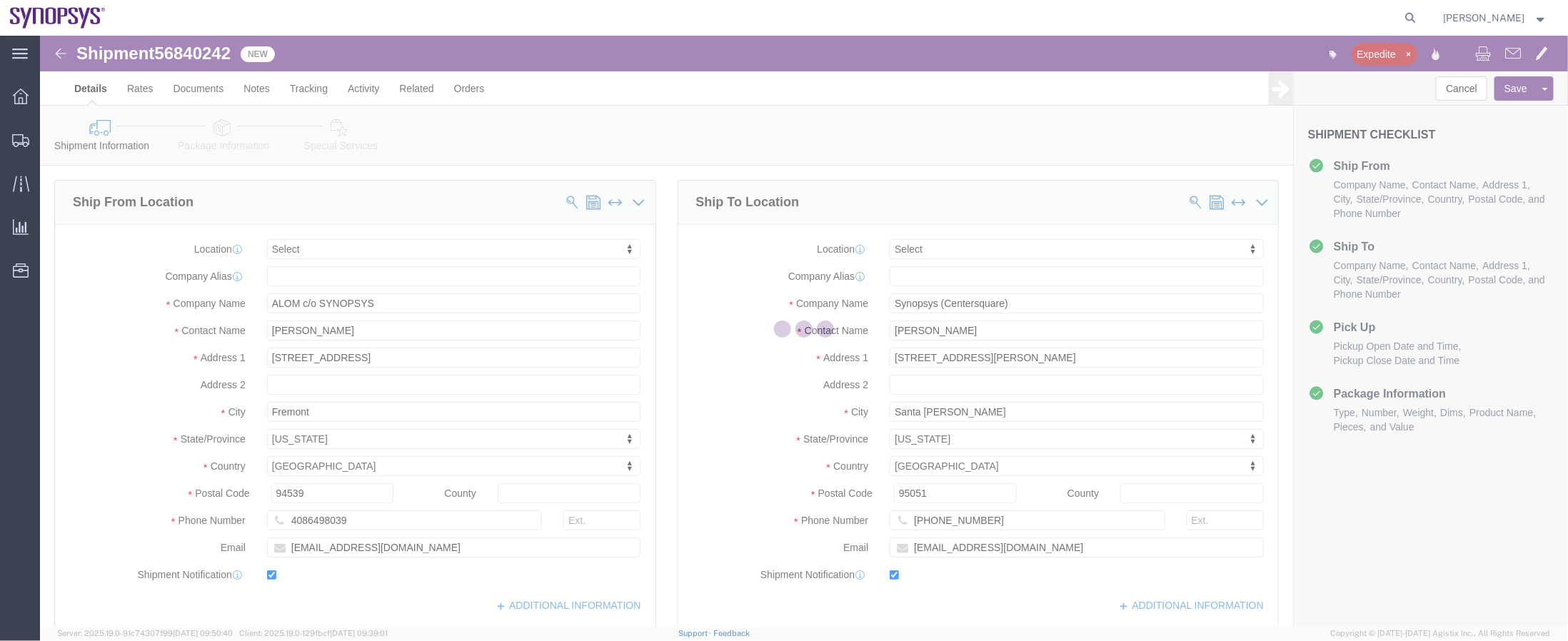
select select
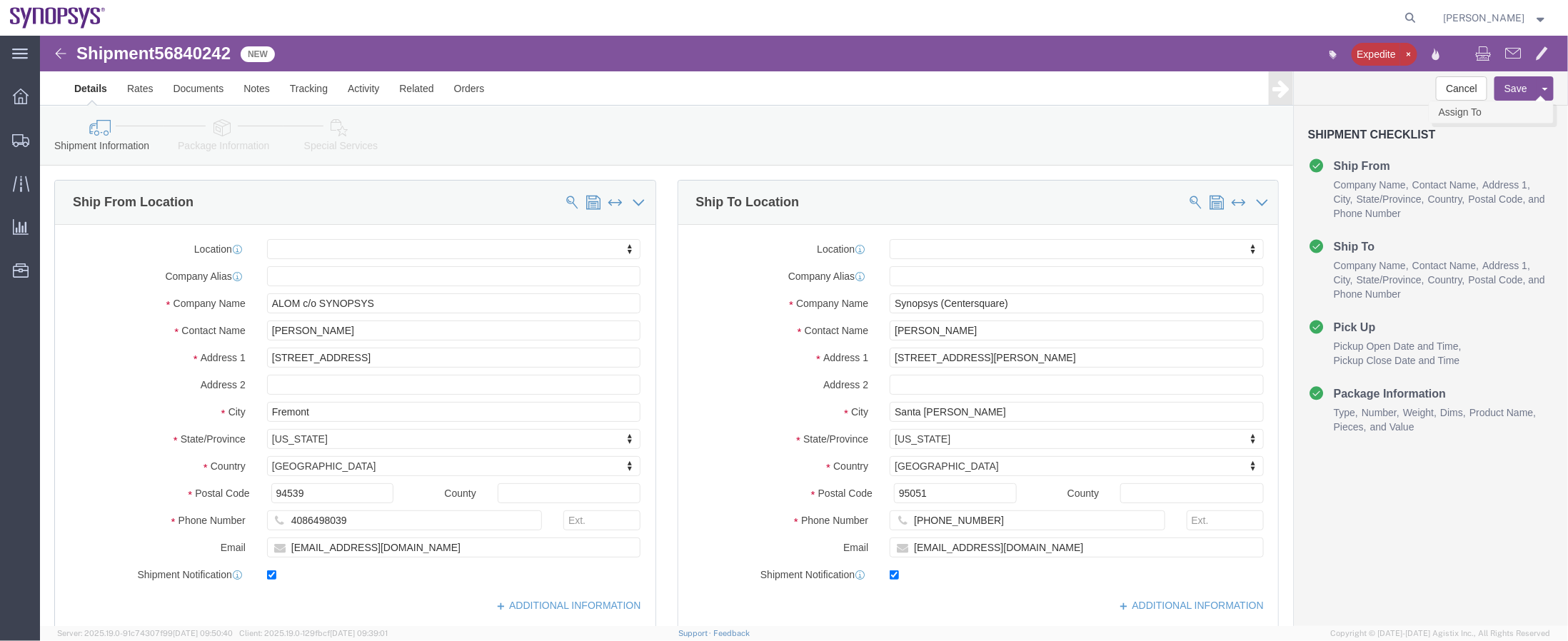
click link "Assign To"
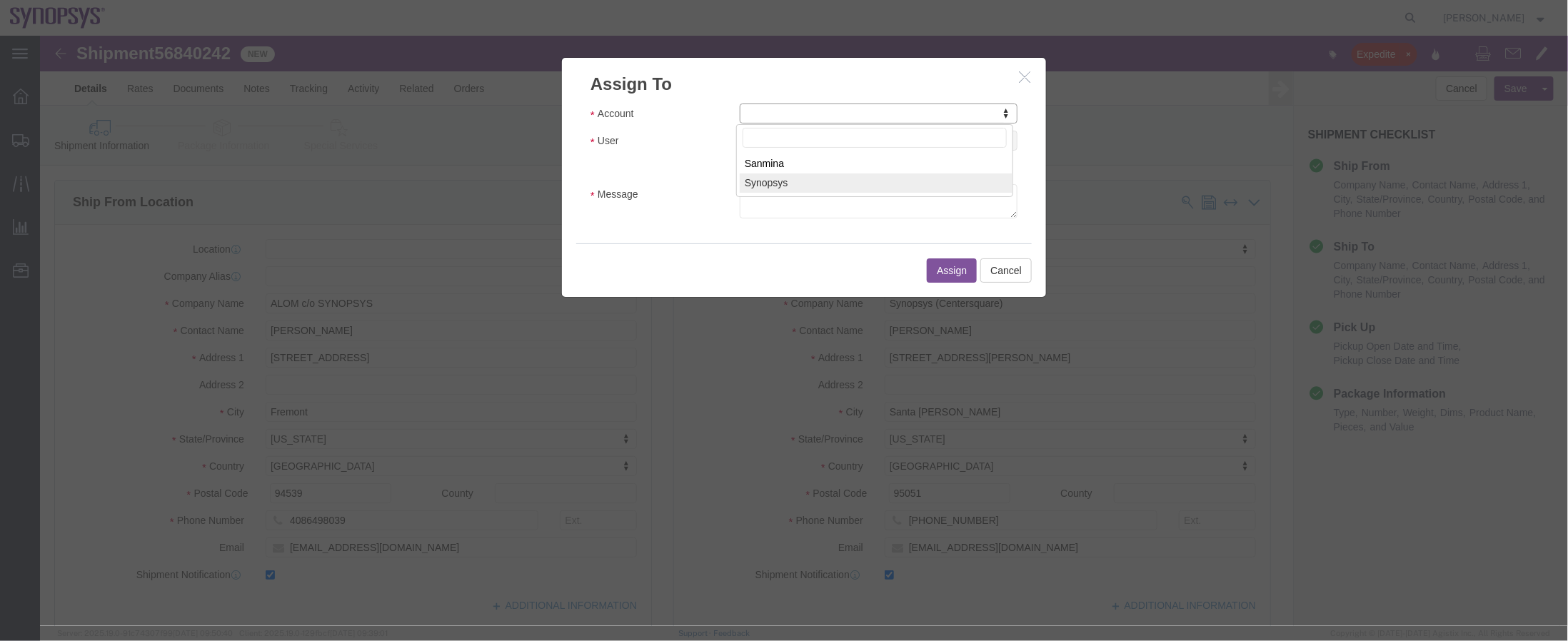
select select "117156"
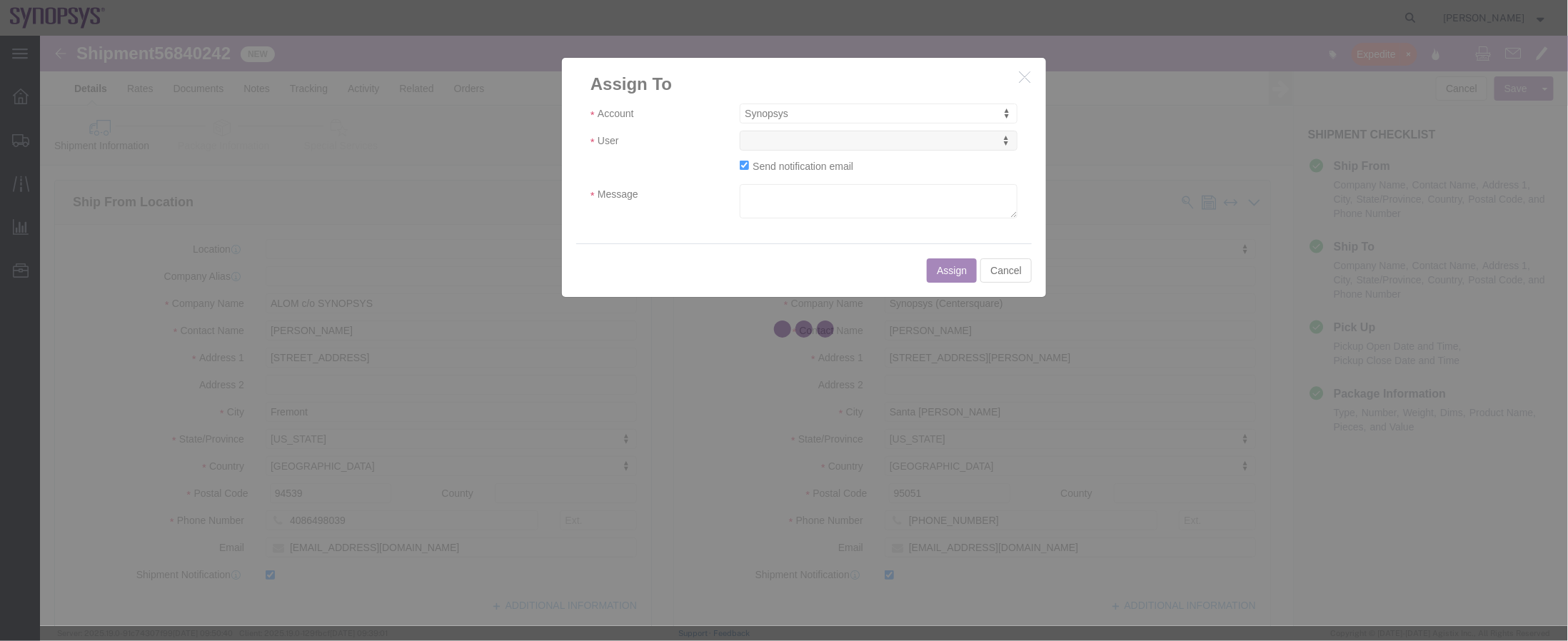
click at [844, 139] on div at bounding box center [803, 331] width 1528 height 591
click at [848, 139] on div at bounding box center [803, 331] width 1528 height 591
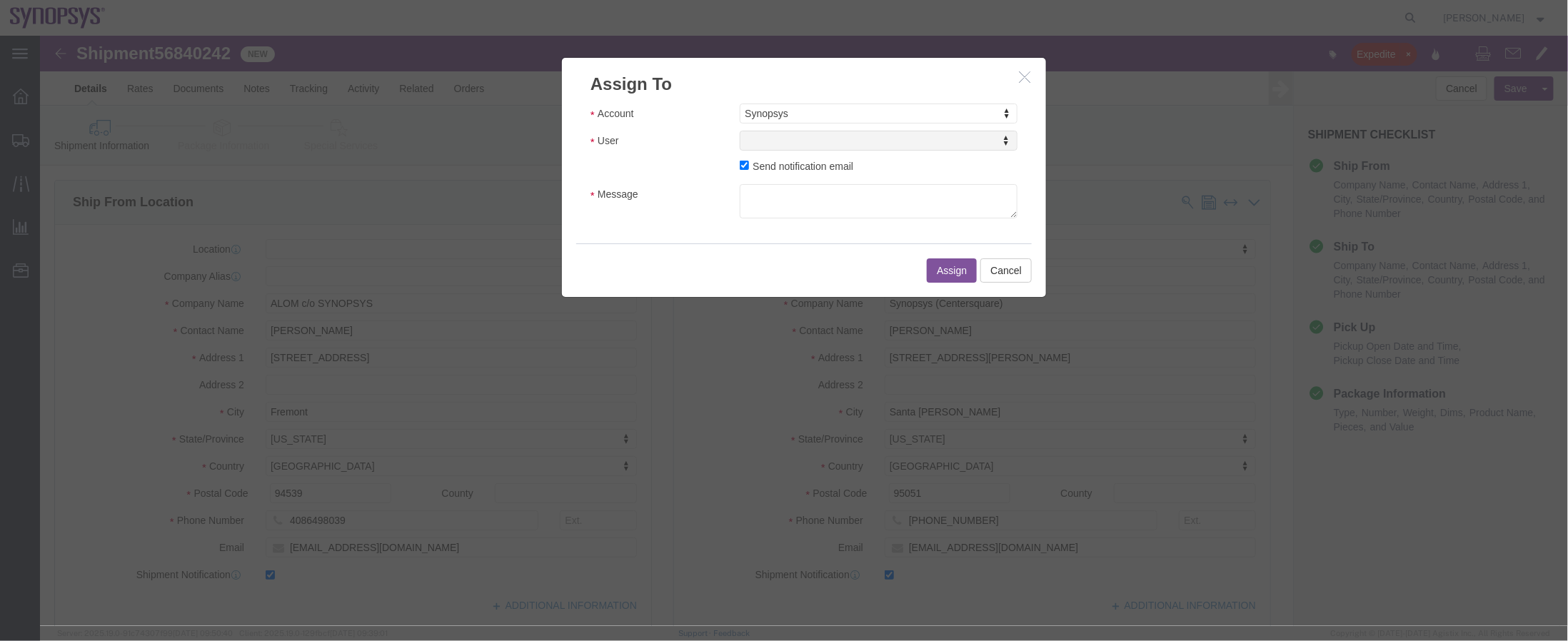
select select
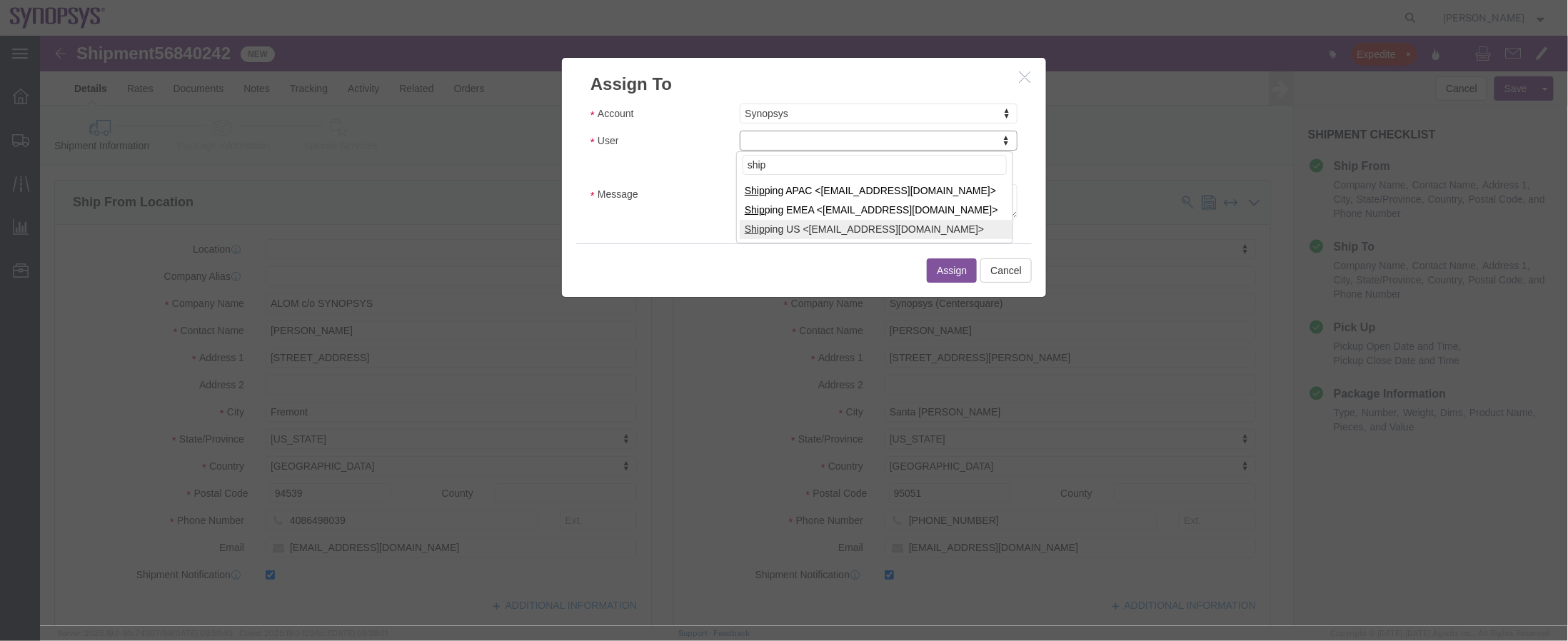
type input "ship"
select select "100122"
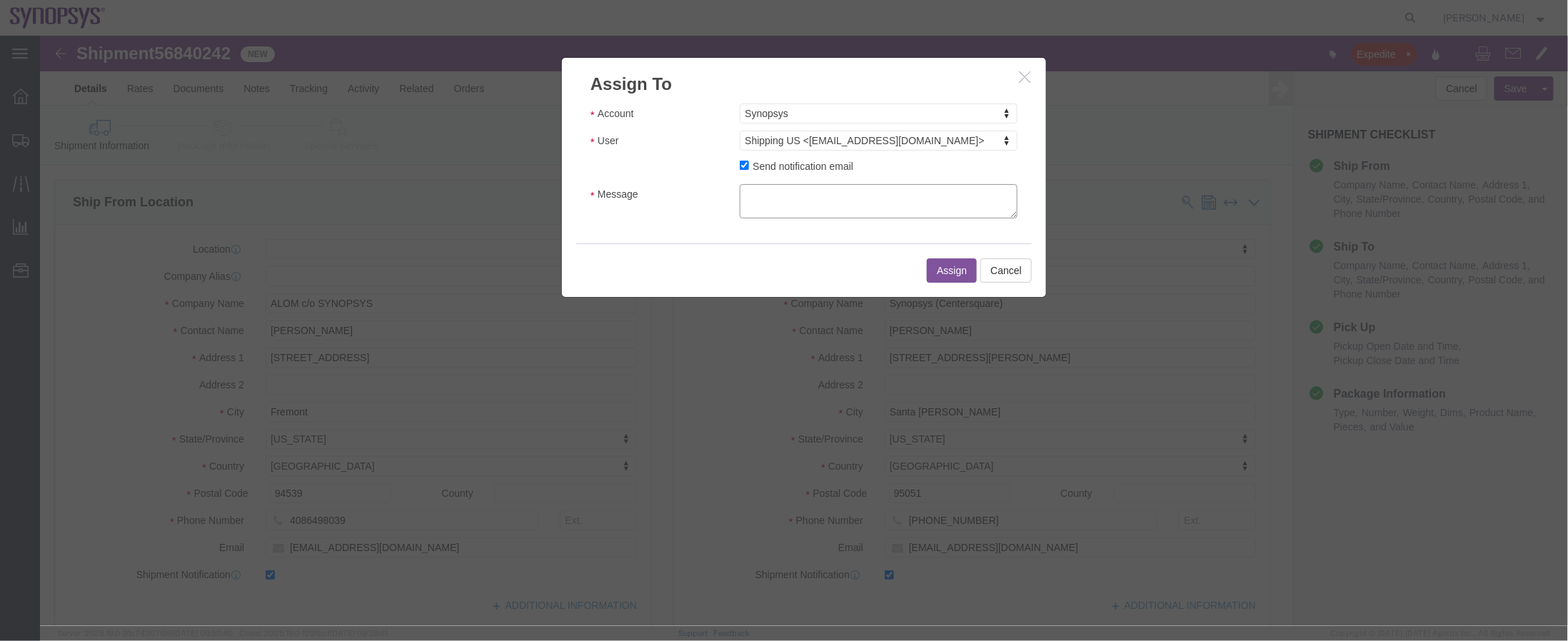
click textarea "Message"
type textarea "a"
click button "Assign"
